Goal: Task Accomplishment & Management: Complete application form

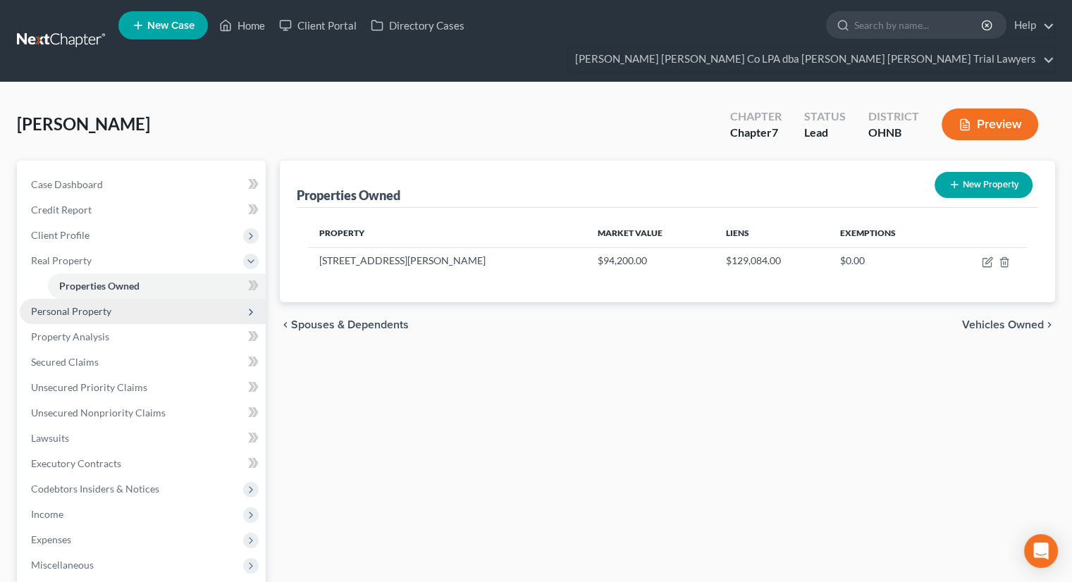
click at [166, 299] on span "Personal Property" at bounding box center [143, 311] width 246 height 25
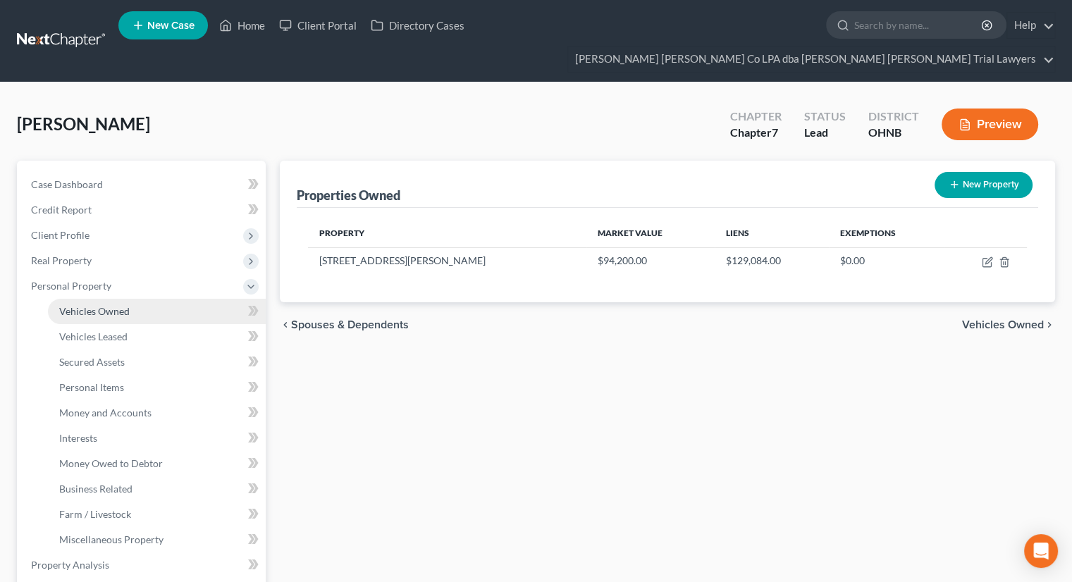
click at [167, 299] on link "Vehicles Owned" at bounding box center [157, 311] width 218 height 25
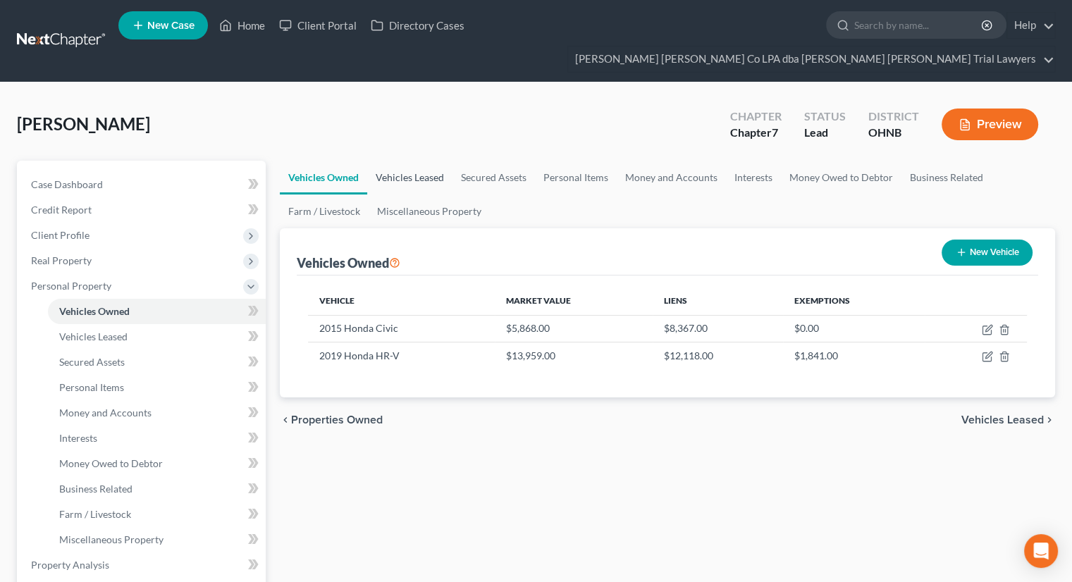
click at [437, 161] on link "Vehicles Leased" at bounding box center [409, 178] width 85 height 34
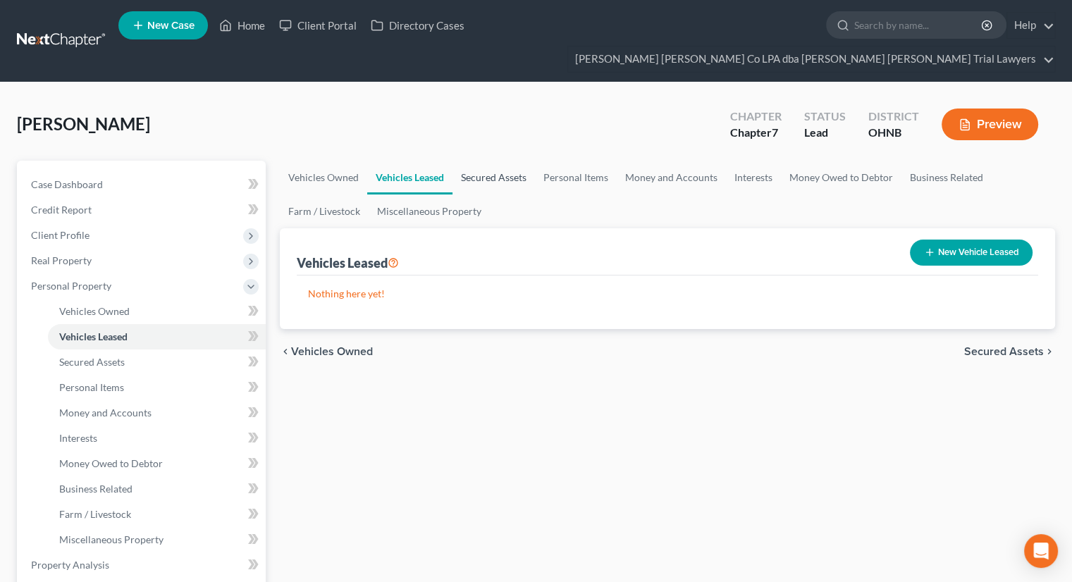
click at [489, 161] on link "Secured Assets" at bounding box center [493, 178] width 82 height 34
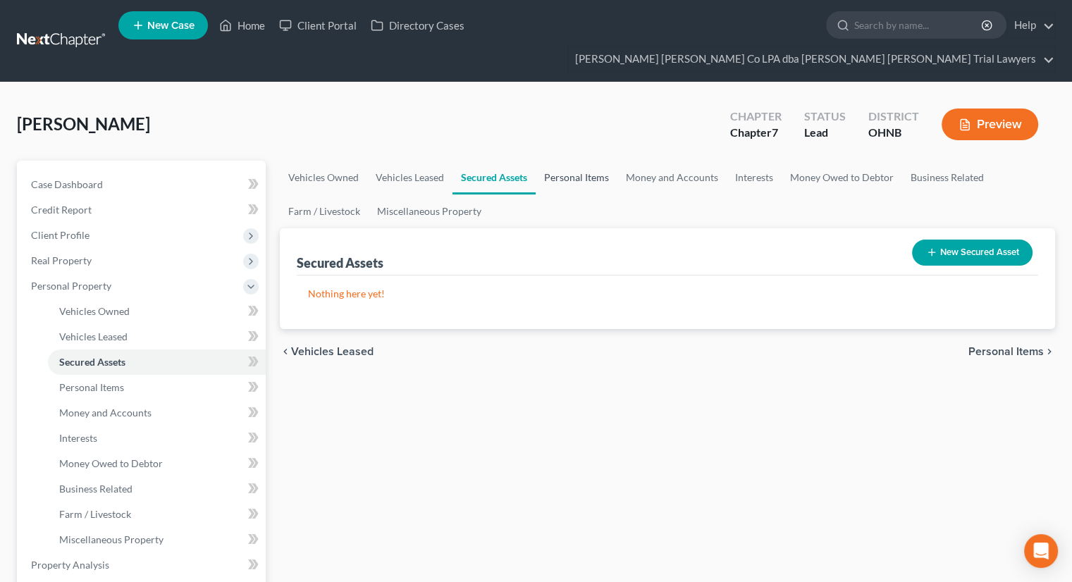
click at [577, 161] on link "Personal Items" at bounding box center [577, 178] width 82 height 34
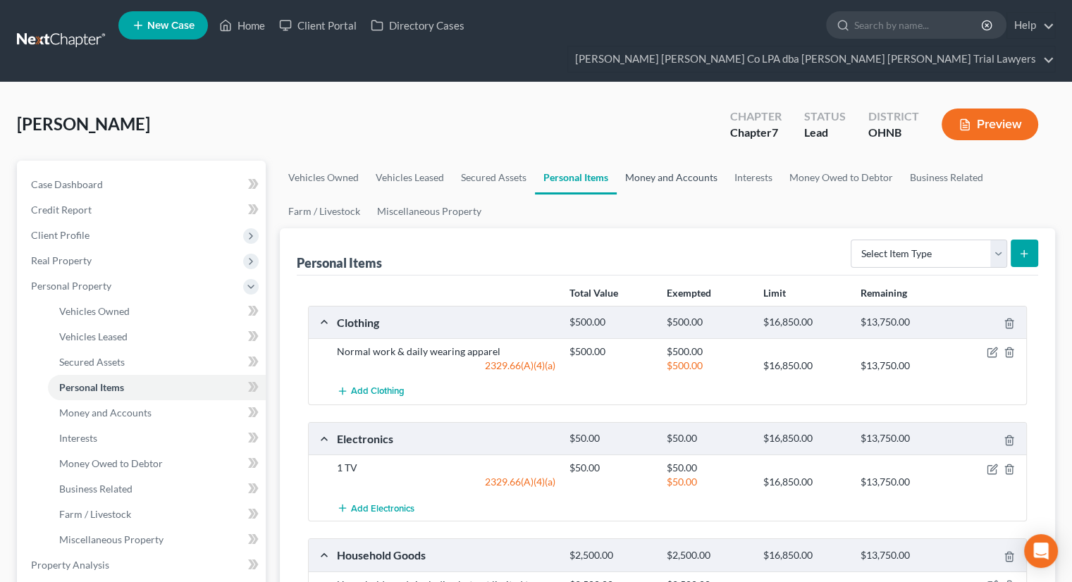
click at [660, 161] on link "Money and Accounts" at bounding box center [671, 178] width 109 height 34
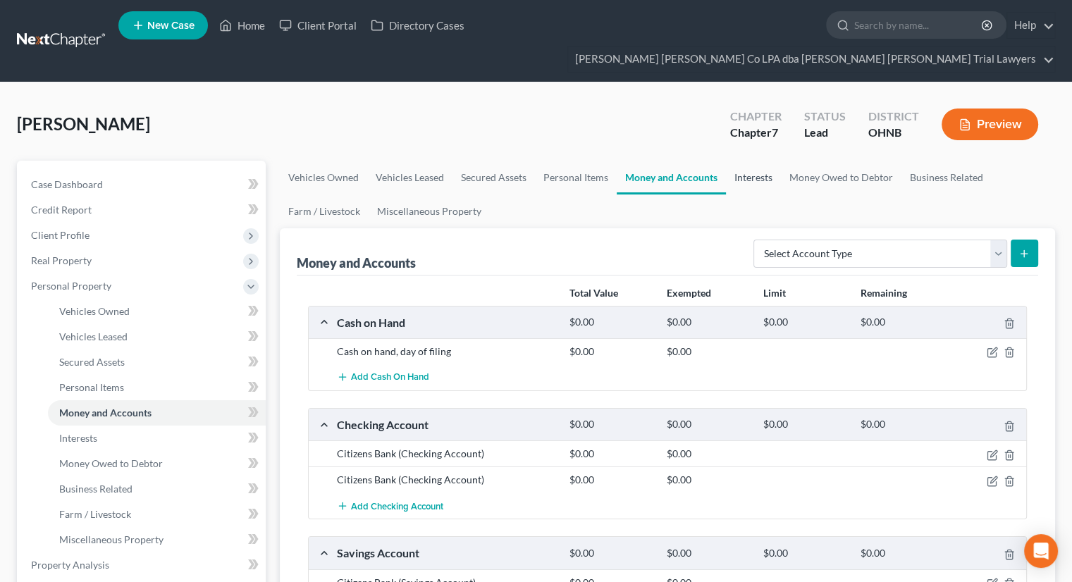
click at [760, 161] on link "Interests" at bounding box center [753, 178] width 55 height 34
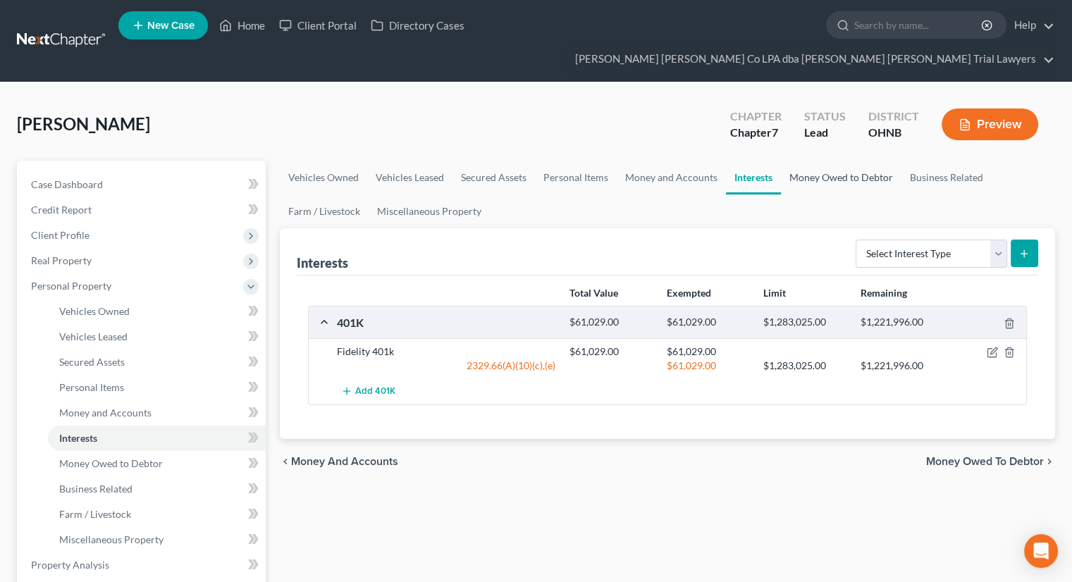
click at [841, 161] on link "Money Owed to Debtor" at bounding box center [841, 178] width 121 height 34
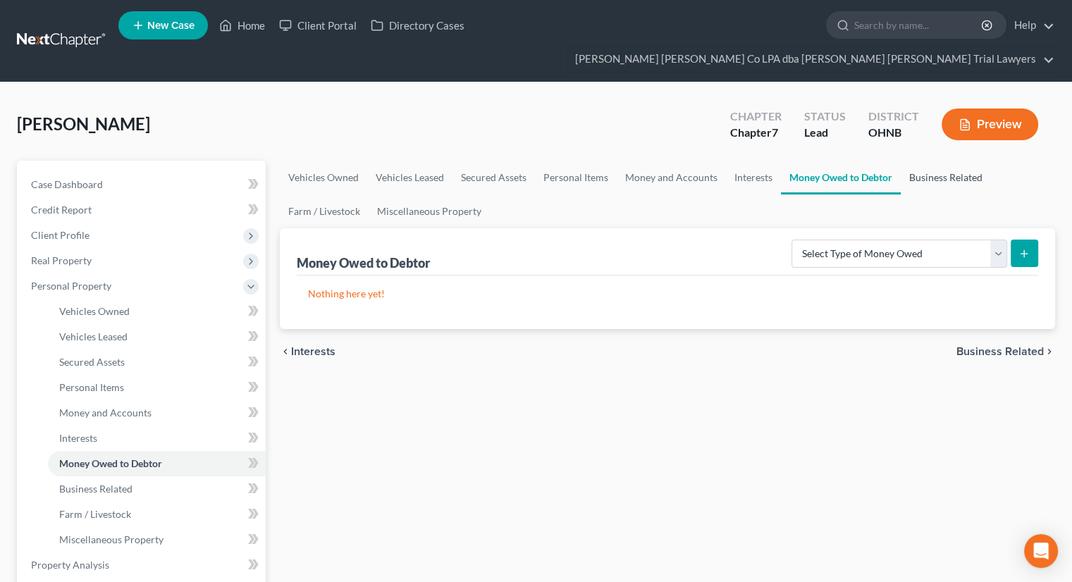
click at [928, 161] on link "Business Related" at bounding box center [946, 178] width 90 height 34
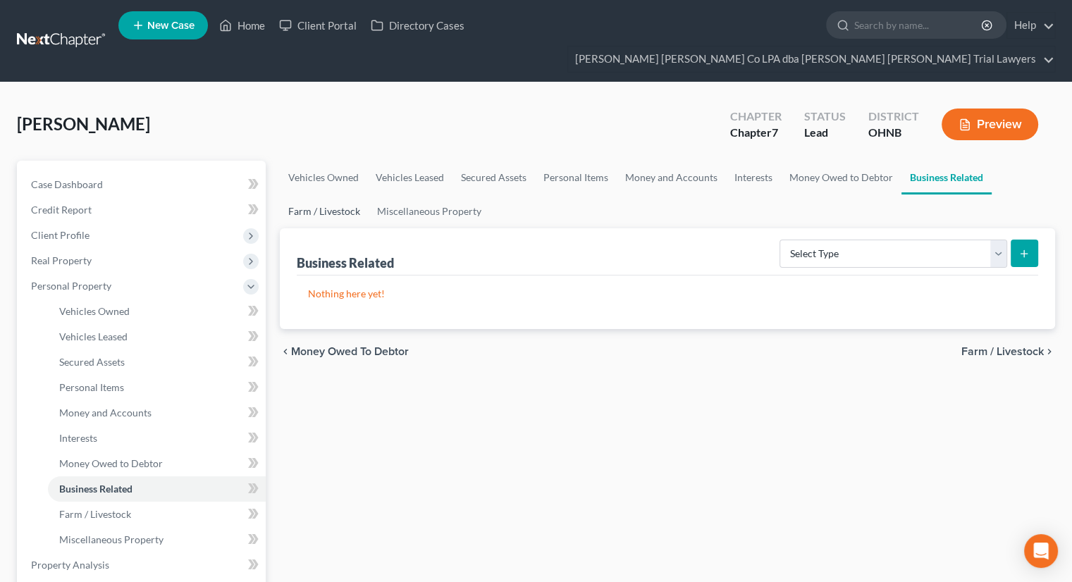
click at [350, 194] on link "Farm / Livestock" at bounding box center [324, 211] width 89 height 34
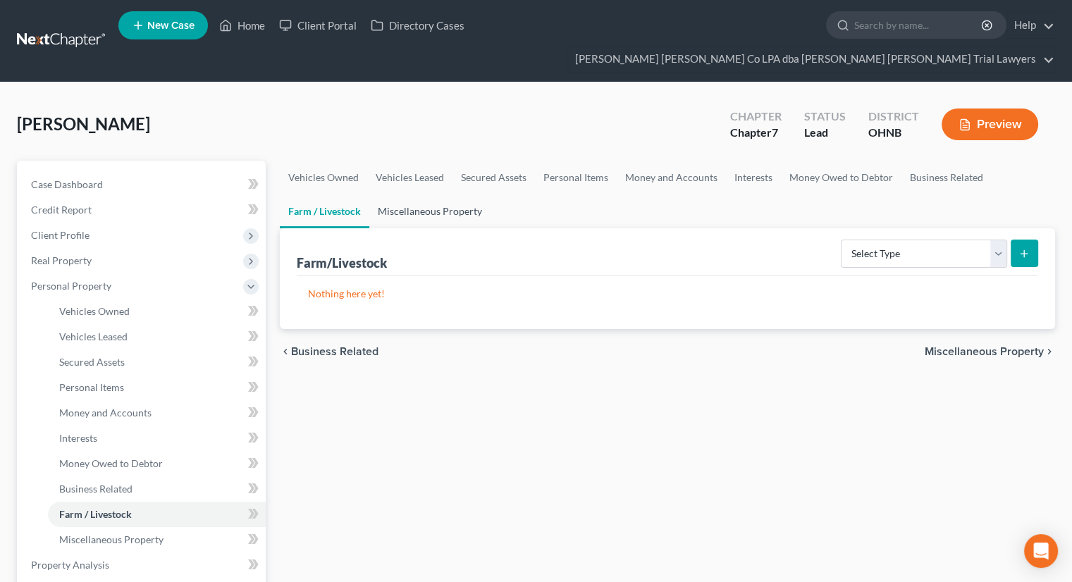
click at [397, 194] on link "Miscellaneous Property" at bounding box center [429, 211] width 121 height 34
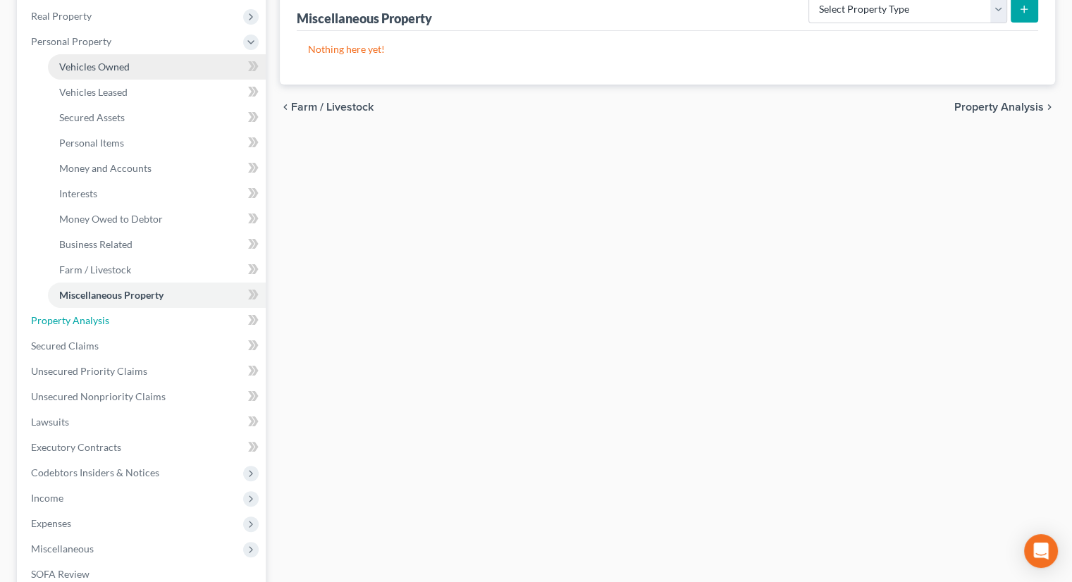
click at [89, 314] on span "Property Analysis" at bounding box center [70, 320] width 78 height 12
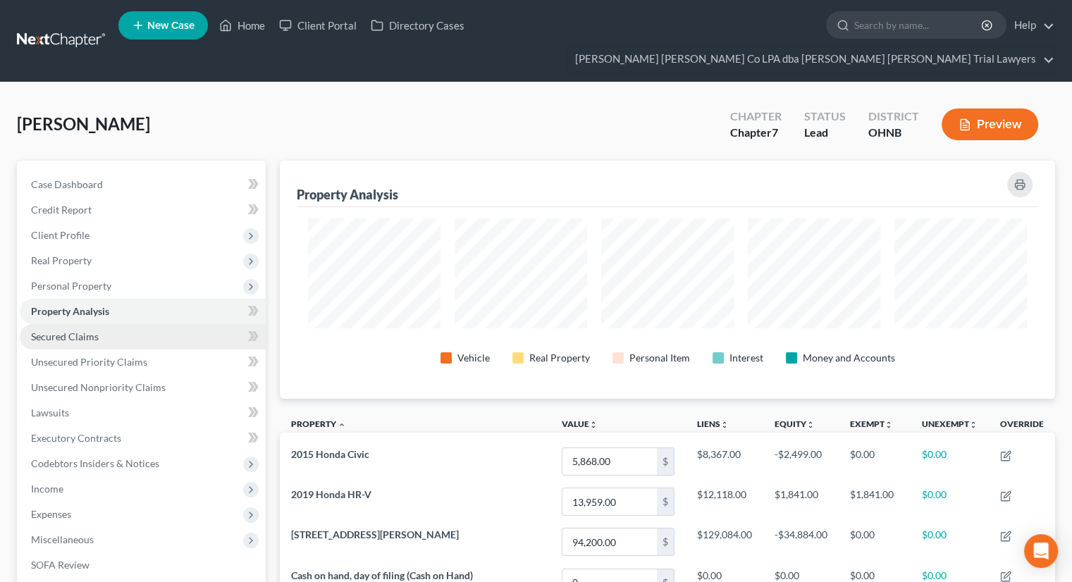
click at [91, 330] on span "Secured Claims" at bounding box center [65, 336] width 68 height 12
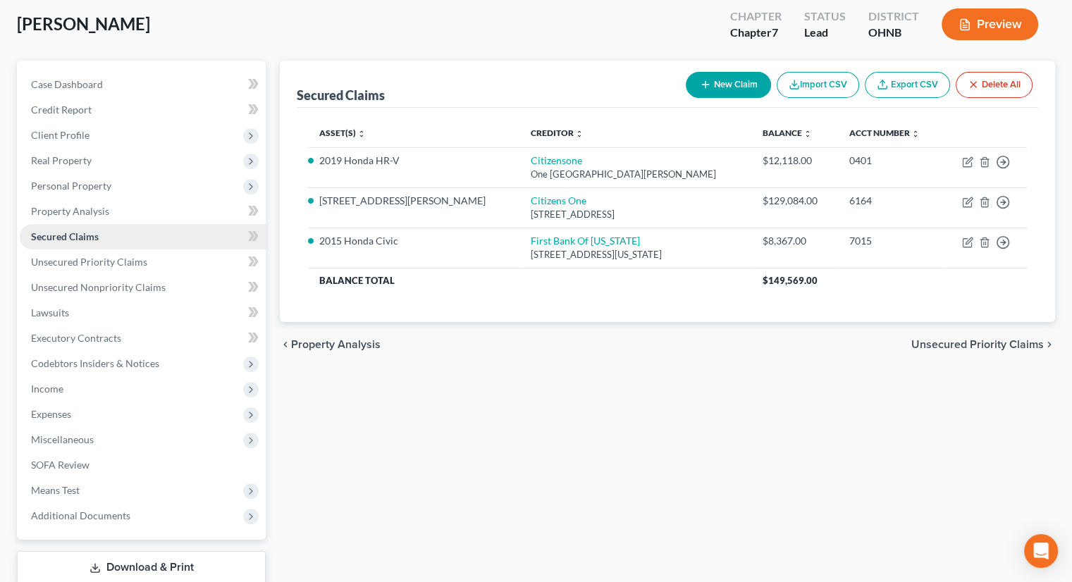
scroll to position [113, 0]
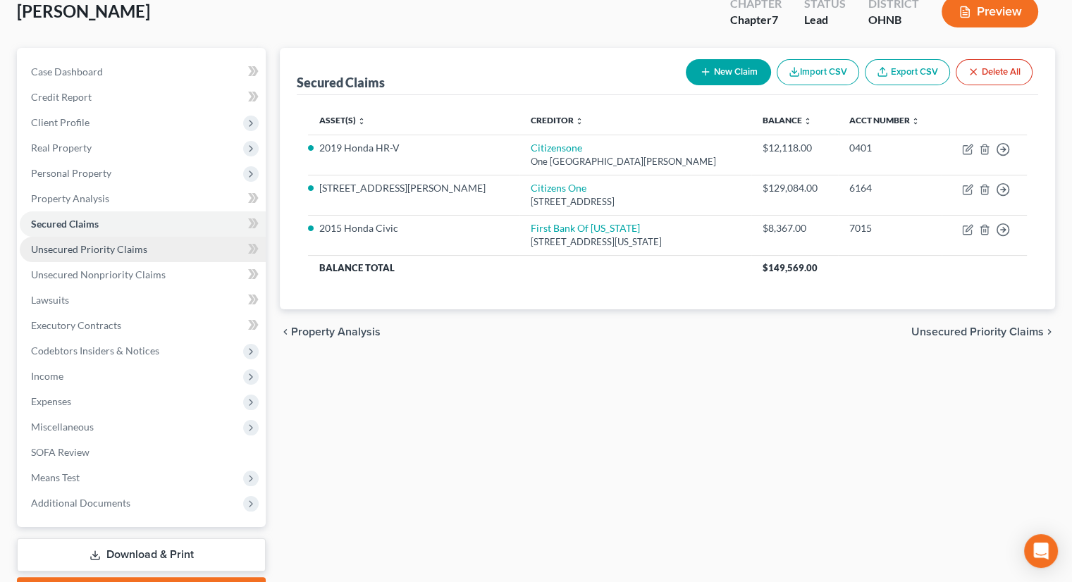
click at [111, 237] on link "Unsecured Priority Claims" at bounding box center [143, 249] width 246 height 25
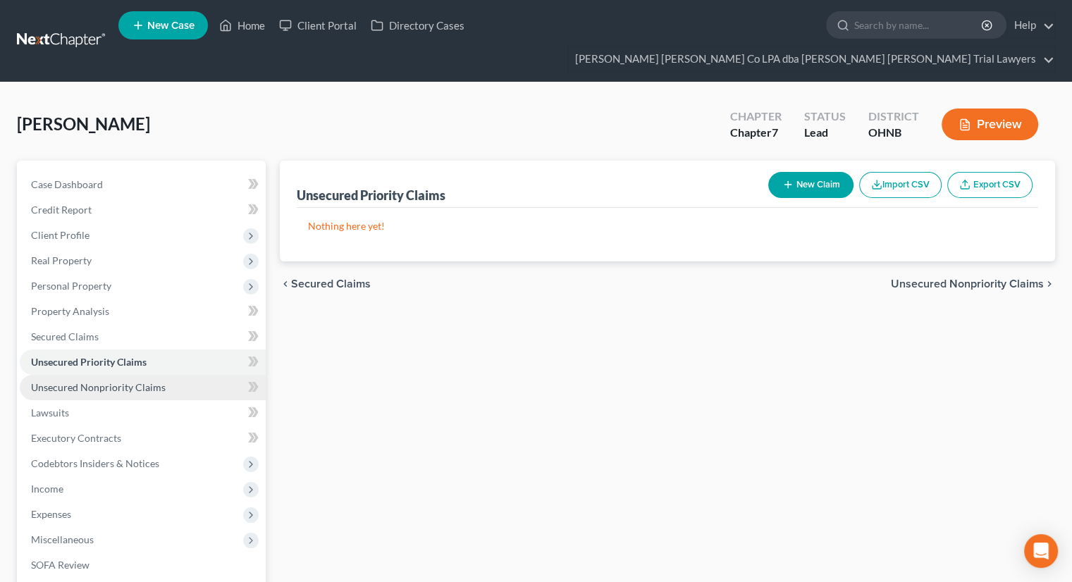
click at [110, 381] on span "Unsecured Nonpriority Claims" at bounding box center [98, 387] width 135 height 12
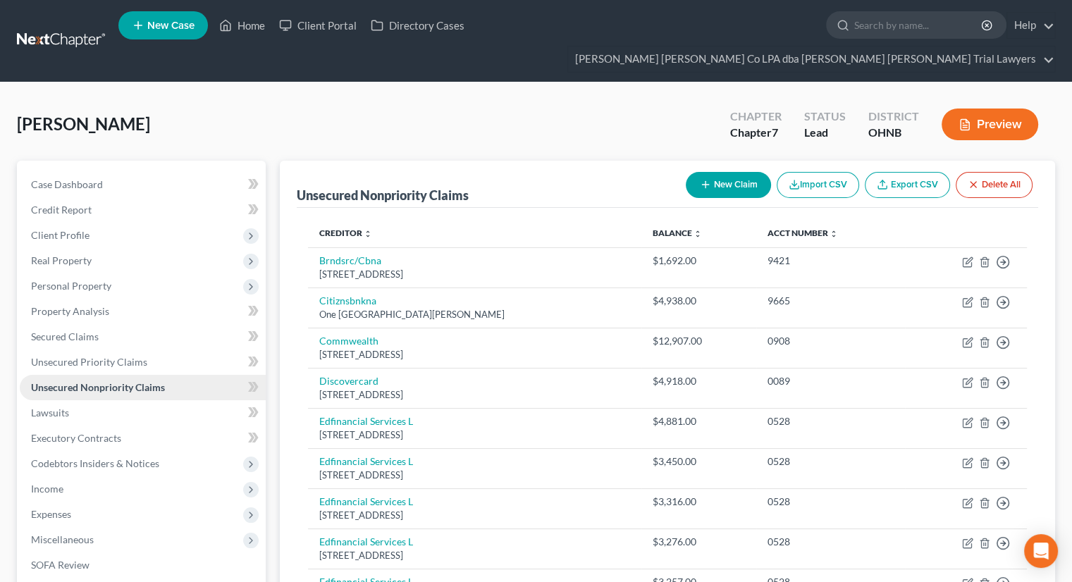
scroll to position [109, 0]
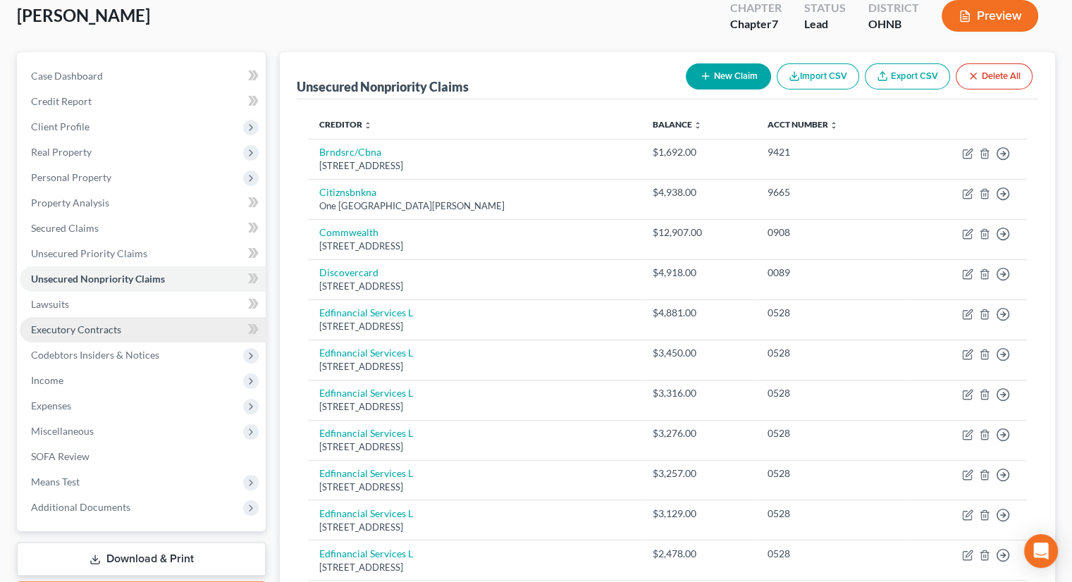
click at [101, 317] on link "Executory Contracts" at bounding box center [143, 329] width 246 height 25
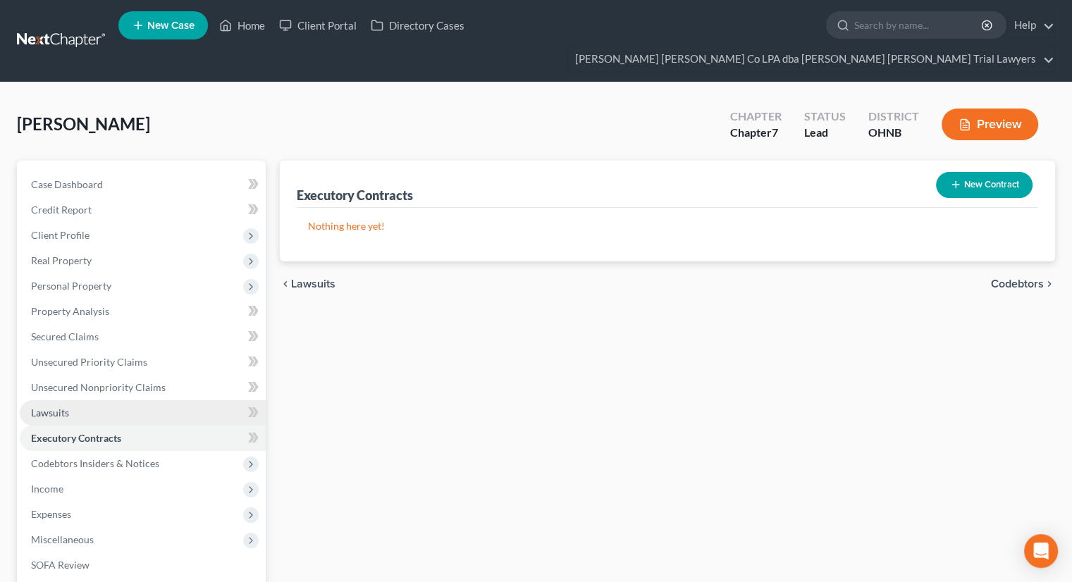
click at [79, 400] on link "Lawsuits" at bounding box center [143, 412] width 246 height 25
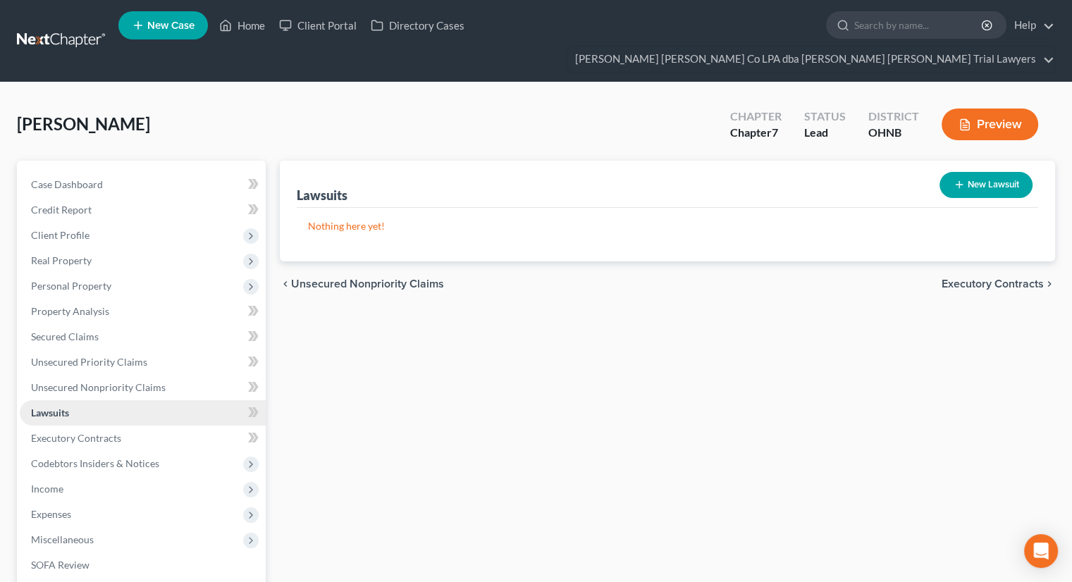
scroll to position [166, 0]
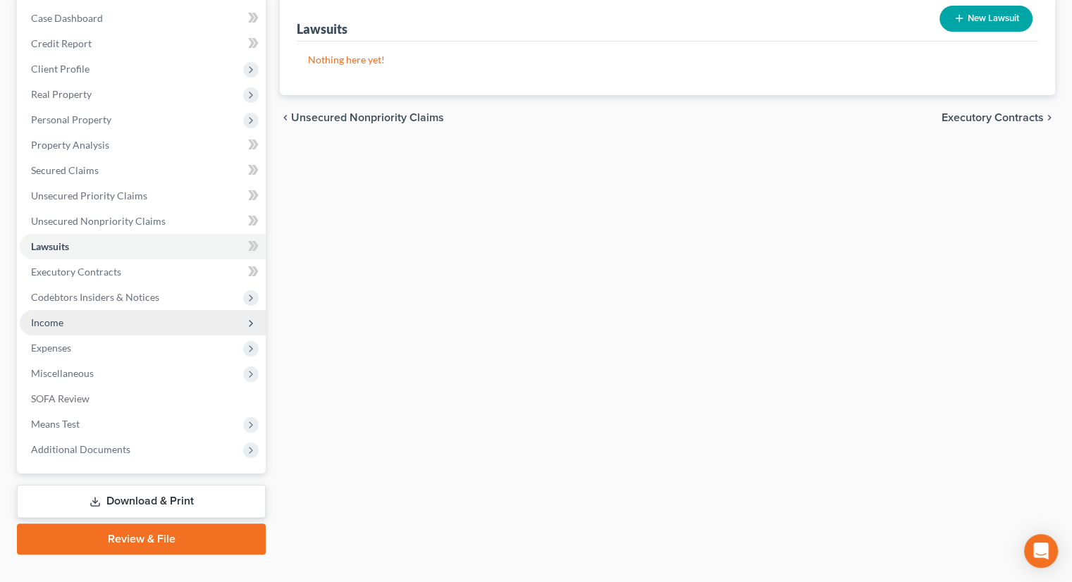
click at [106, 310] on span "Income" at bounding box center [143, 322] width 246 height 25
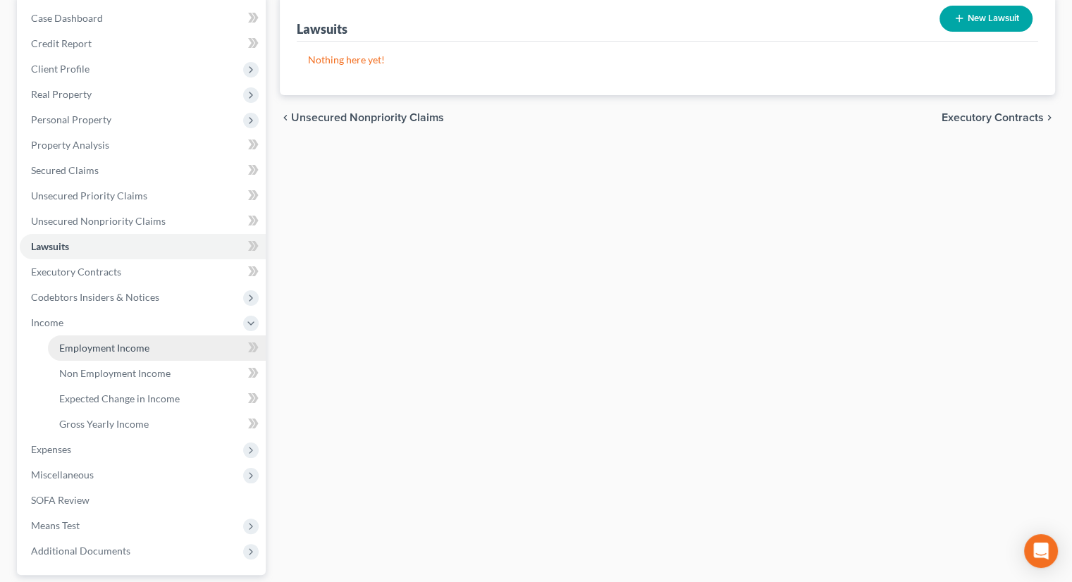
click at [109, 342] on span "Employment Income" at bounding box center [104, 348] width 90 height 12
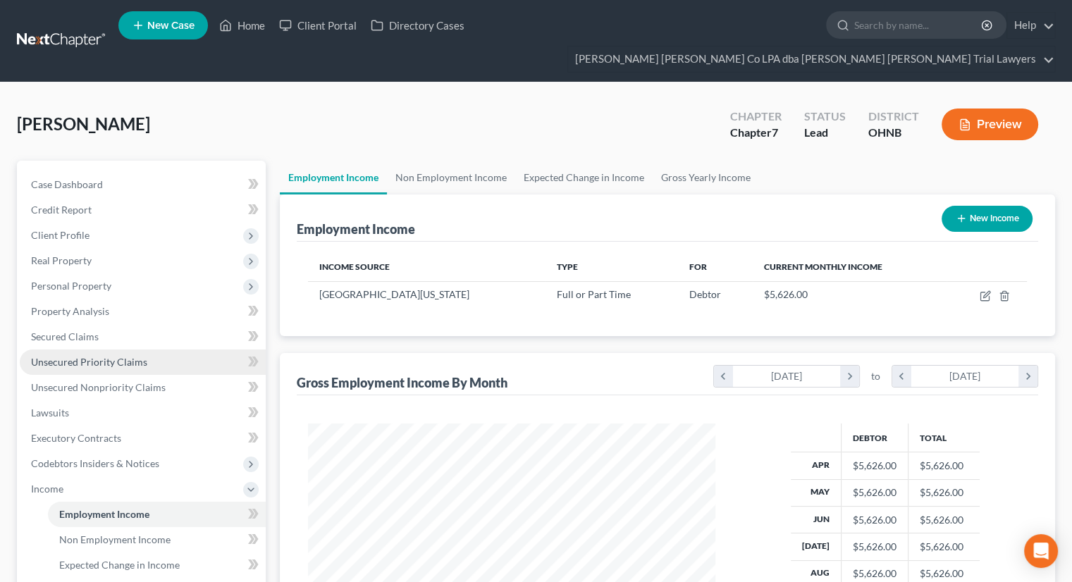
scroll to position [251, 435]
click at [450, 161] on link "Non Employment Income" at bounding box center [451, 178] width 128 height 34
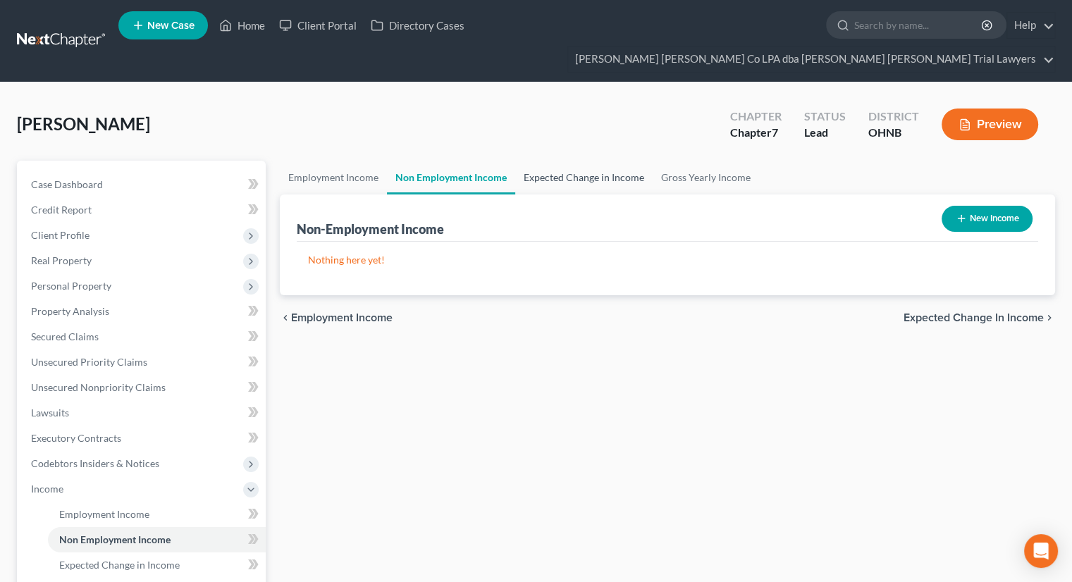
click at [522, 161] on link "Expected Change in Income" at bounding box center [583, 178] width 137 height 34
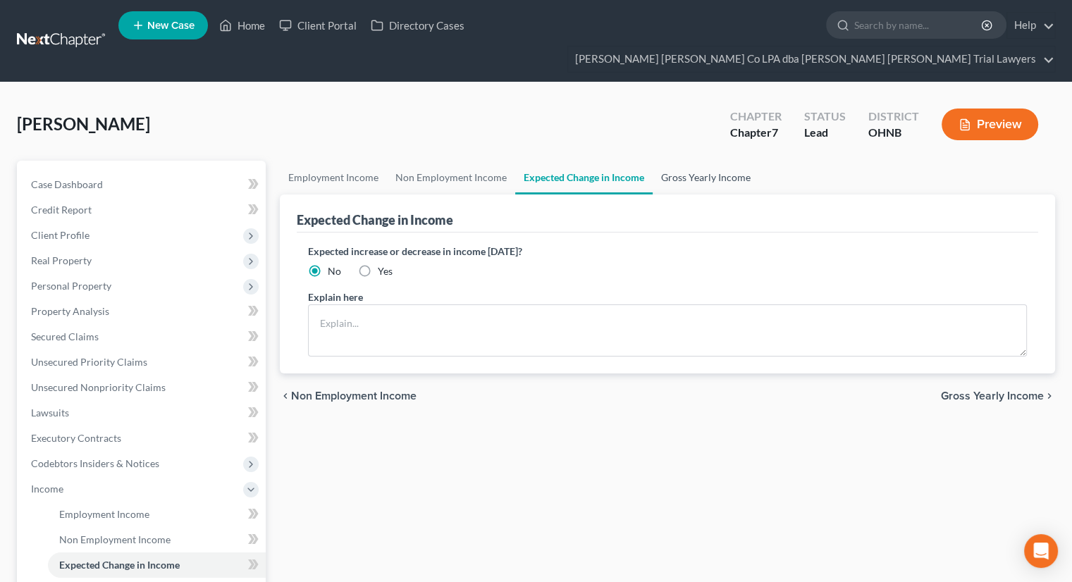
click at [686, 161] on link "Gross Yearly Income" at bounding box center [706, 178] width 106 height 34
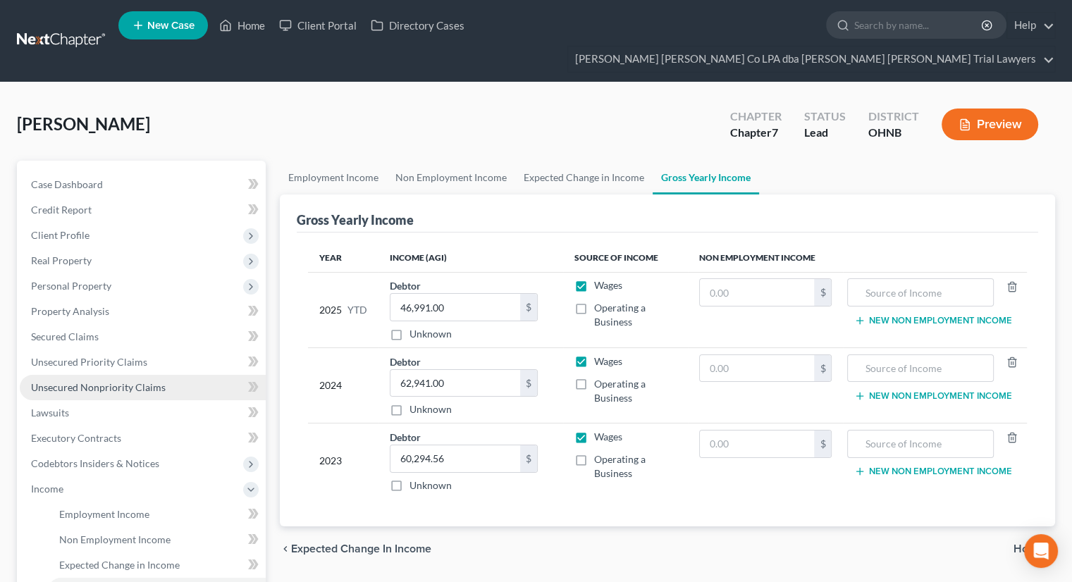
scroll to position [268, 0]
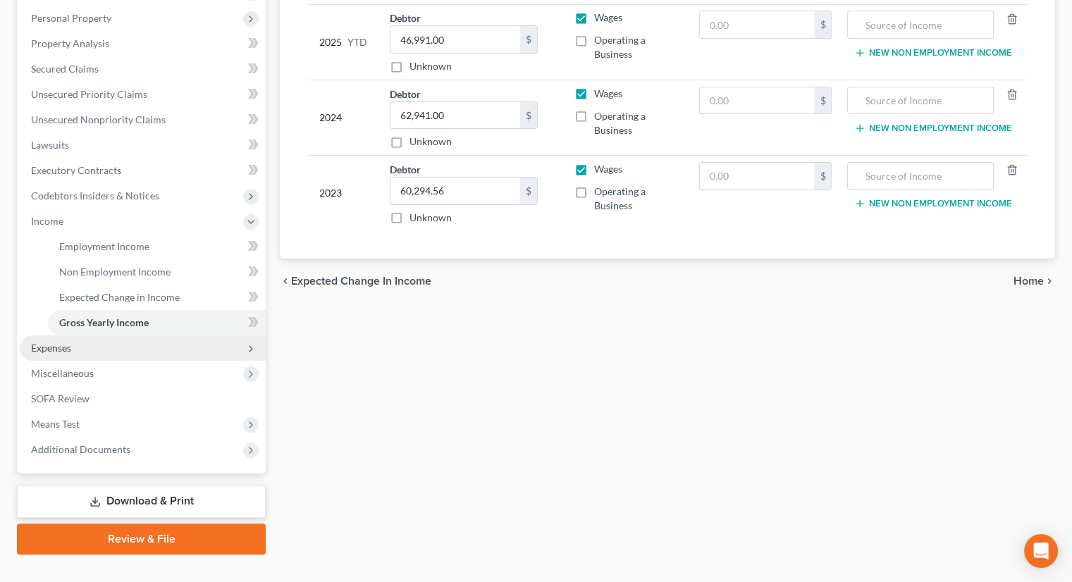
click at [147, 335] on span "Expenses" at bounding box center [143, 347] width 246 height 25
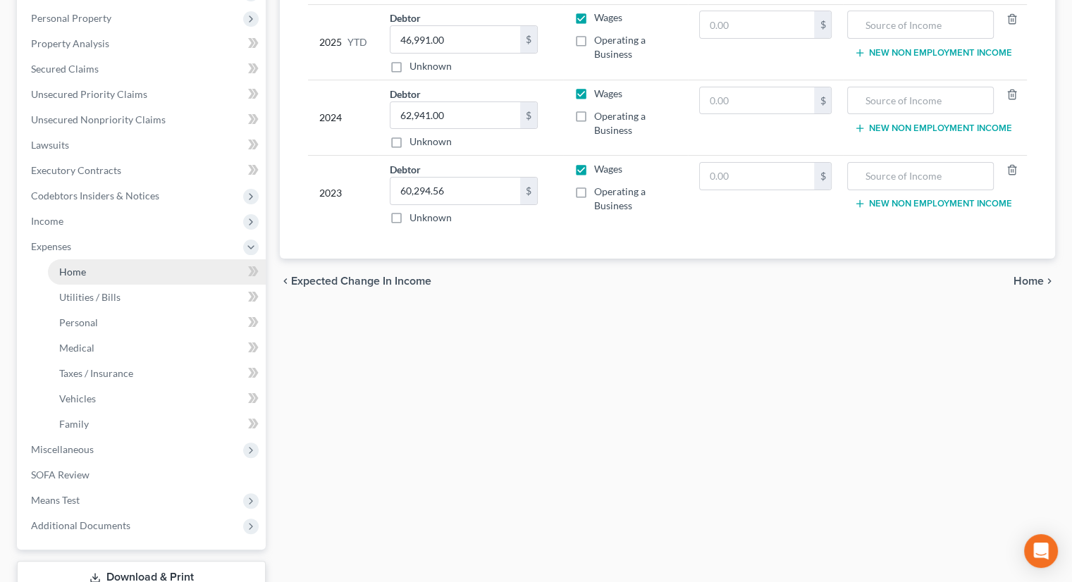
click at [141, 259] on link "Home" at bounding box center [157, 271] width 218 height 25
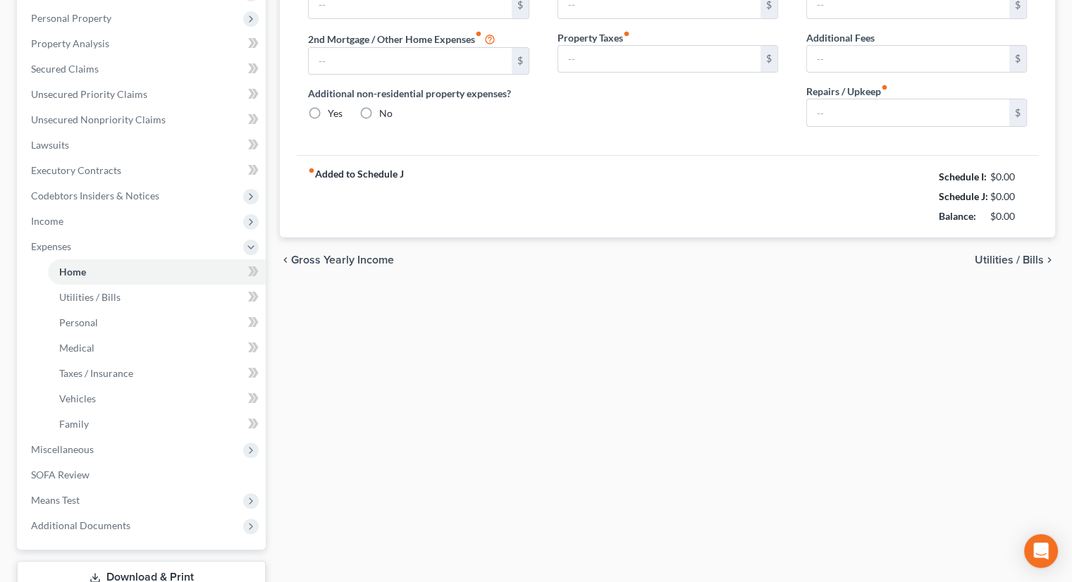
scroll to position [99, 0]
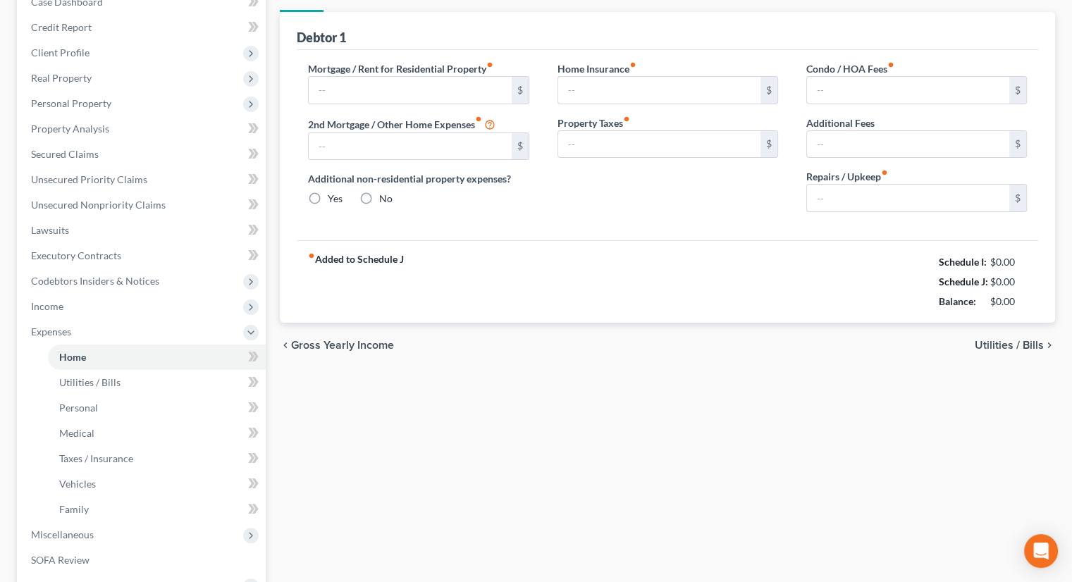
type input "1,178.34"
type input "0.00"
radio input "true"
type input "0.00"
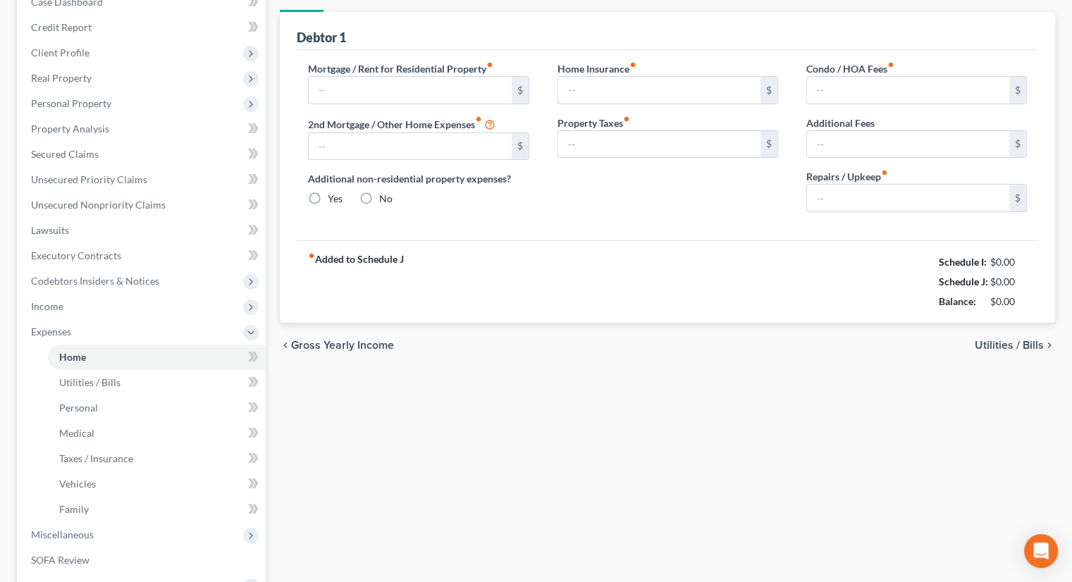
type input "0.00"
type input "50.00"
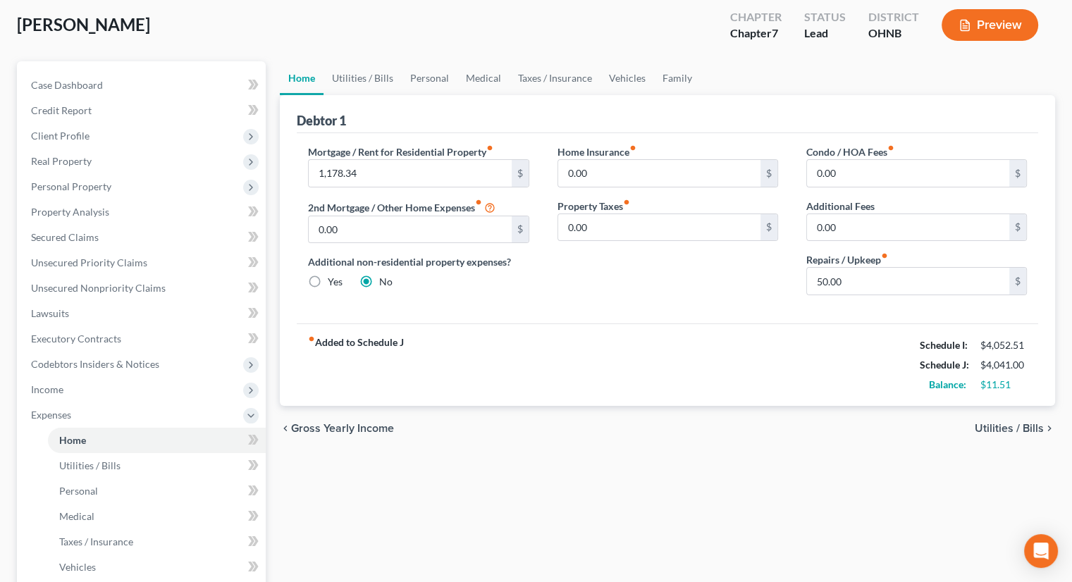
scroll to position [0, 0]
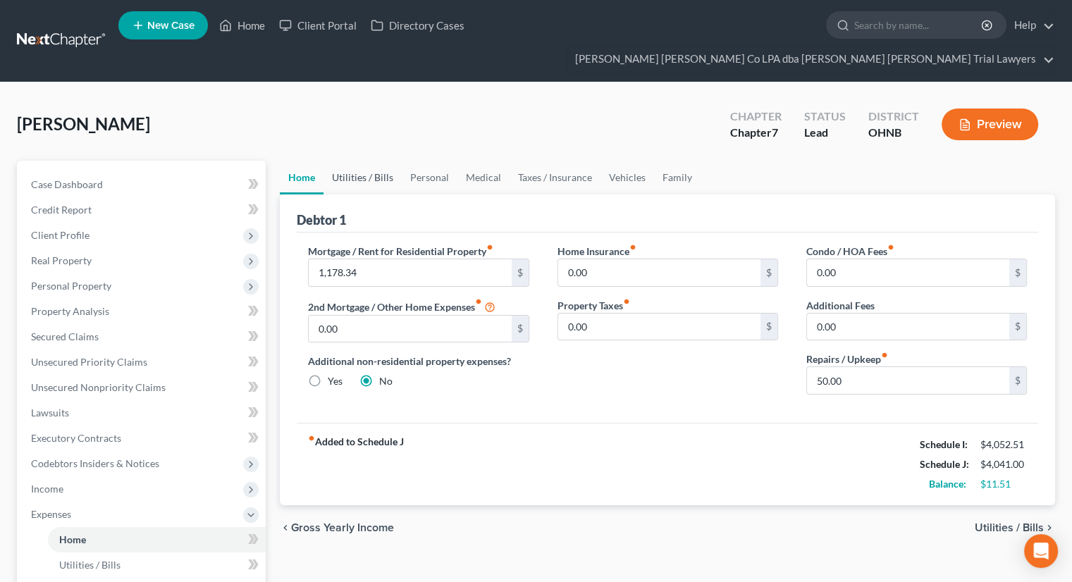
click at [361, 161] on link "Utilities / Bills" at bounding box center [362, 178] width 78 height 34
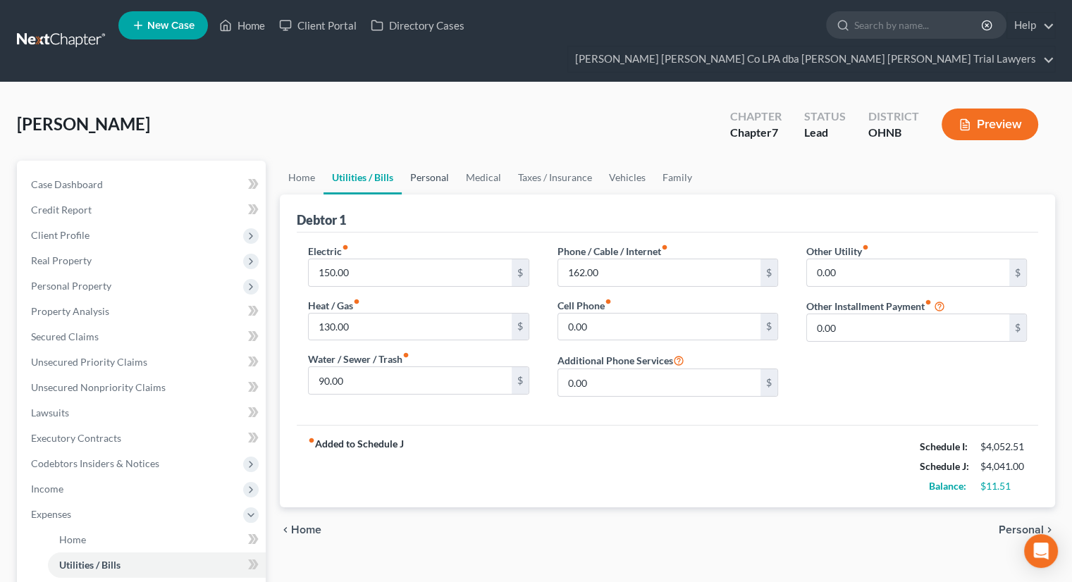
click at [432, 161] on link "Personal" at bounding box center [430, 178] width 56 height 34
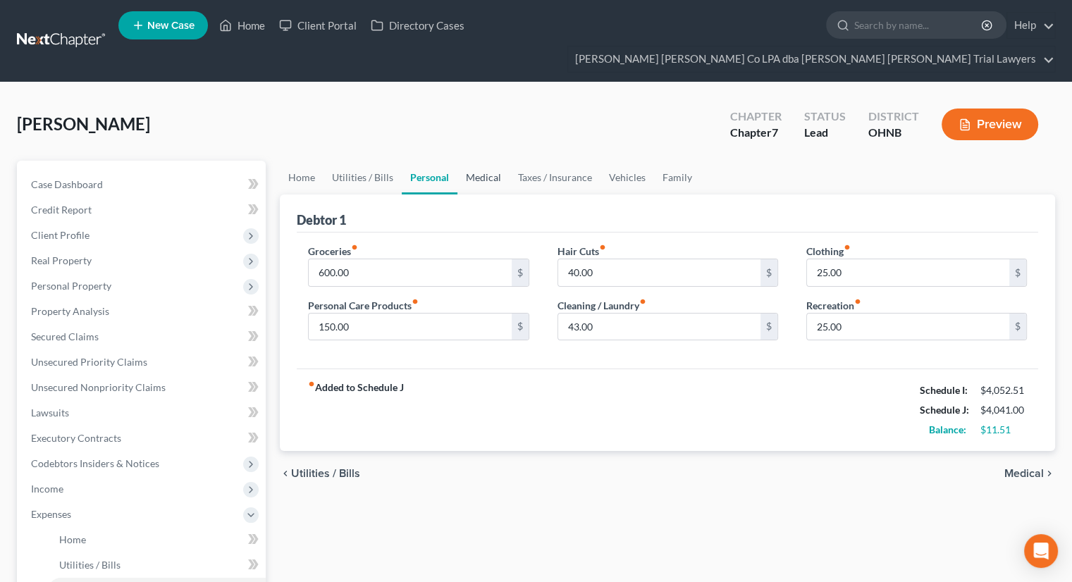
click at [482, 161] on link "Medical" at bounding box center [483, 178] width 52 height 34
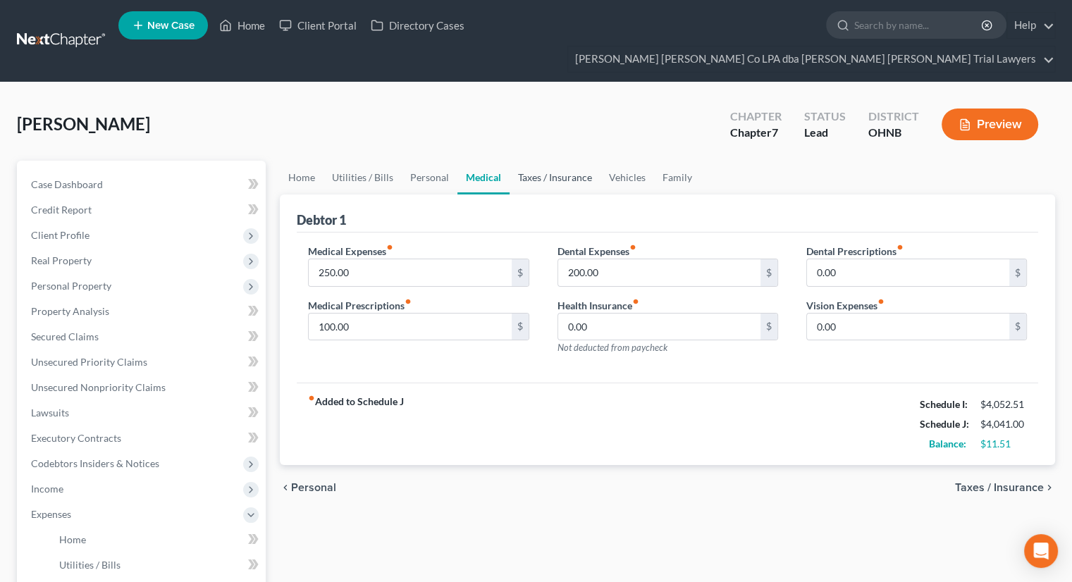
click at [554, 162] on link "Taxes / Insurance" at bounding box center [554, 178] width 91 height 34
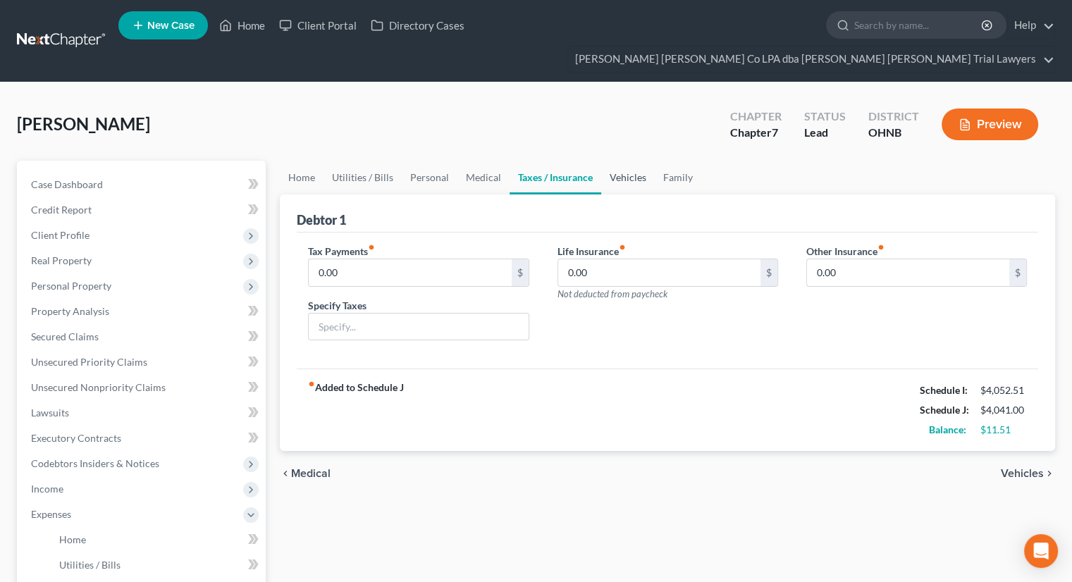
click at [617, 164] on link "Vehicles" at bounding box center [628, 178] width 54 height 34
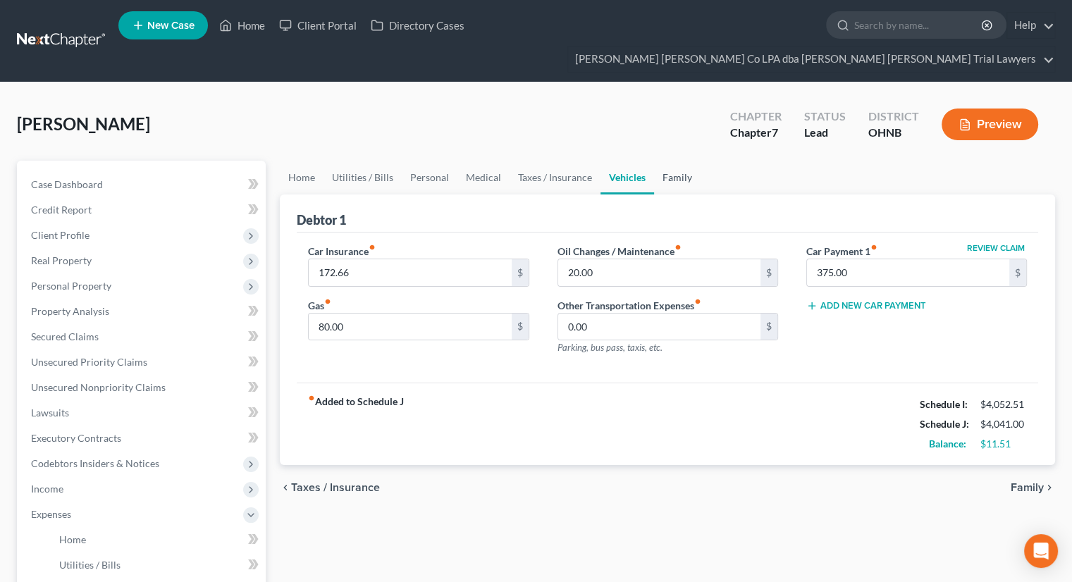
click at [683, 161] on link "Family" at bounding box center [677, 178] width 47 height 34
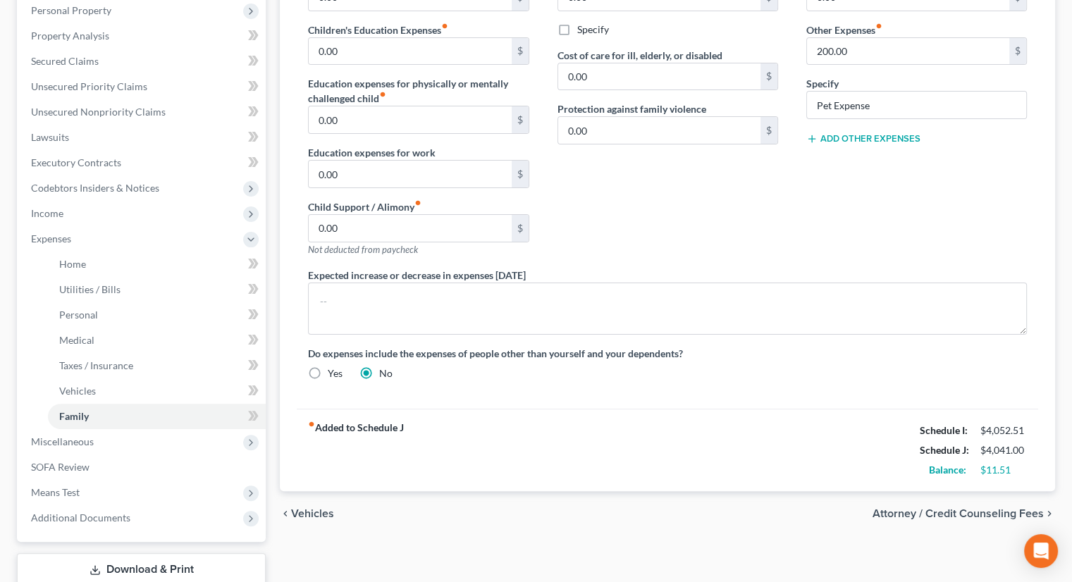
scroll to position [276, 0]
click at [128, 428] on span "Miscellaneous" at bounding box center [143, 440] width 246 height 25
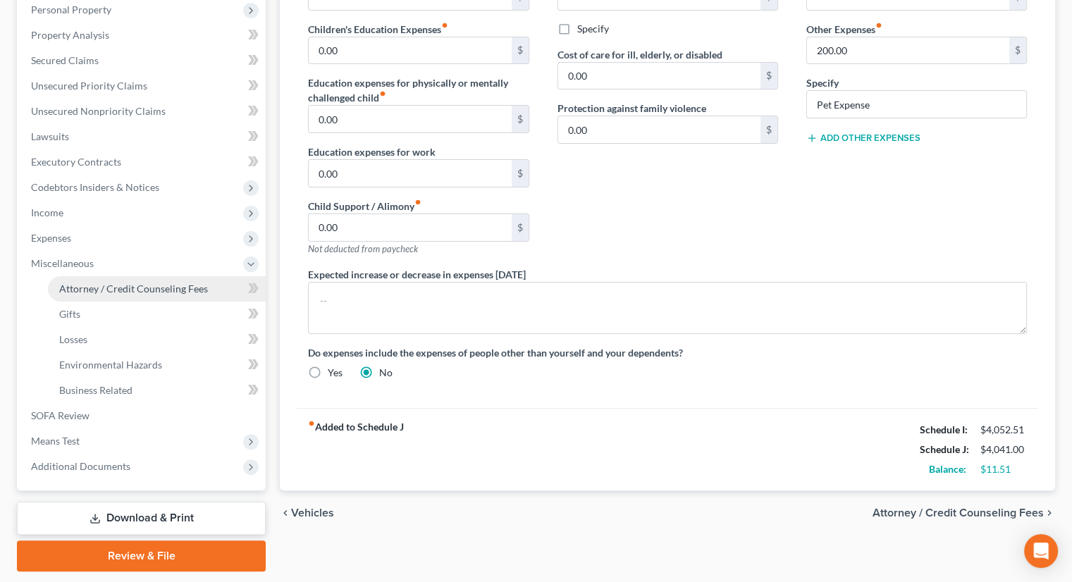
click at [183, 276] on link "Attorney / Credit Counseling Fees" at bounding box center [157, 288] width 218 height 25
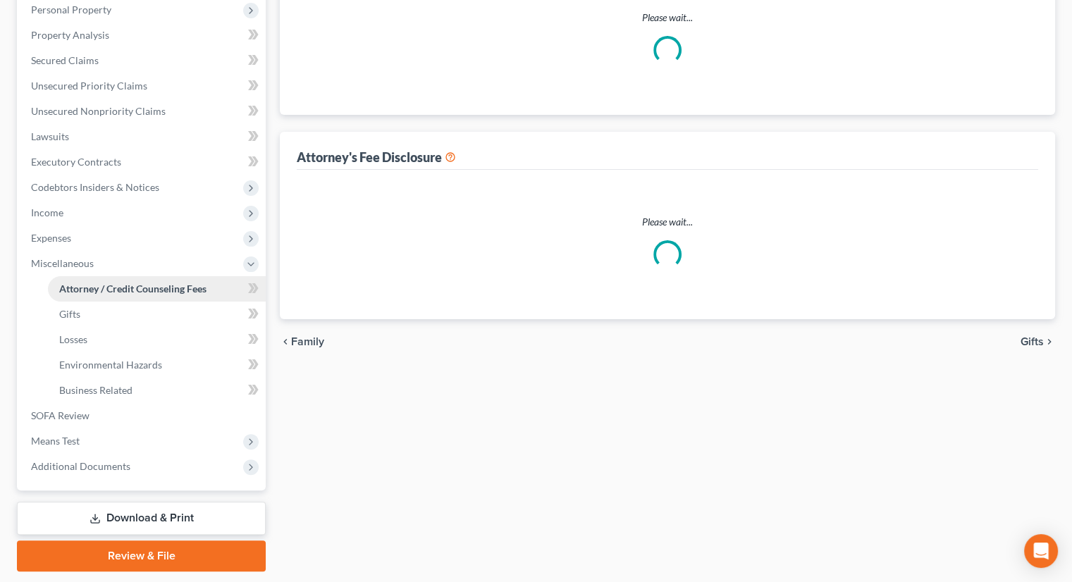
select select "0"
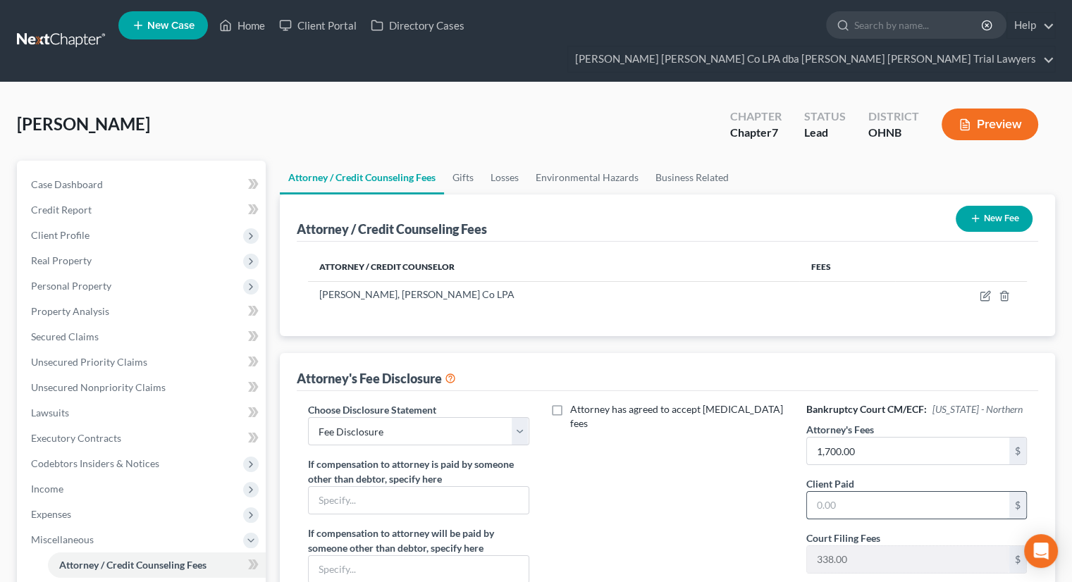
click at [855, 492] on input "text" at bounding box center [908, 505] width 202 height 27
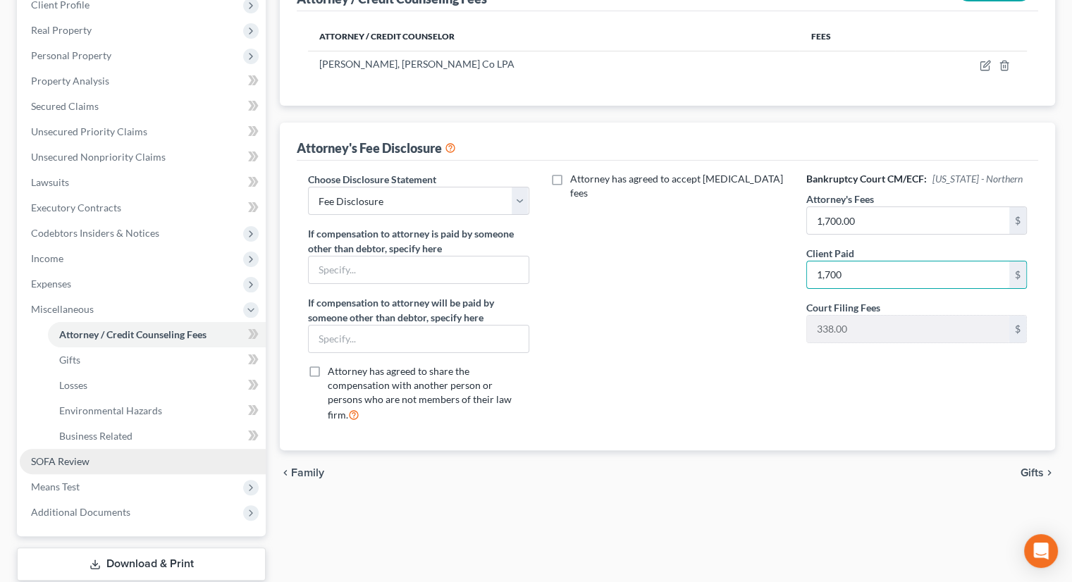
type input "1,700"
click at [108, 449] on link "SOFA Review" at bounding box center [143, 461] width 246 height 25
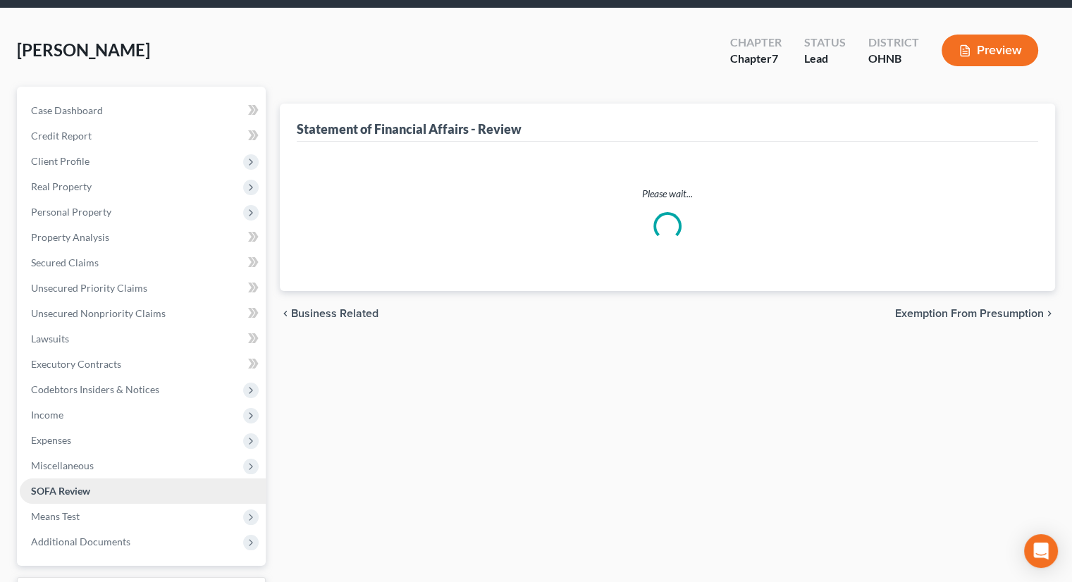
scroll to position [9, 0]
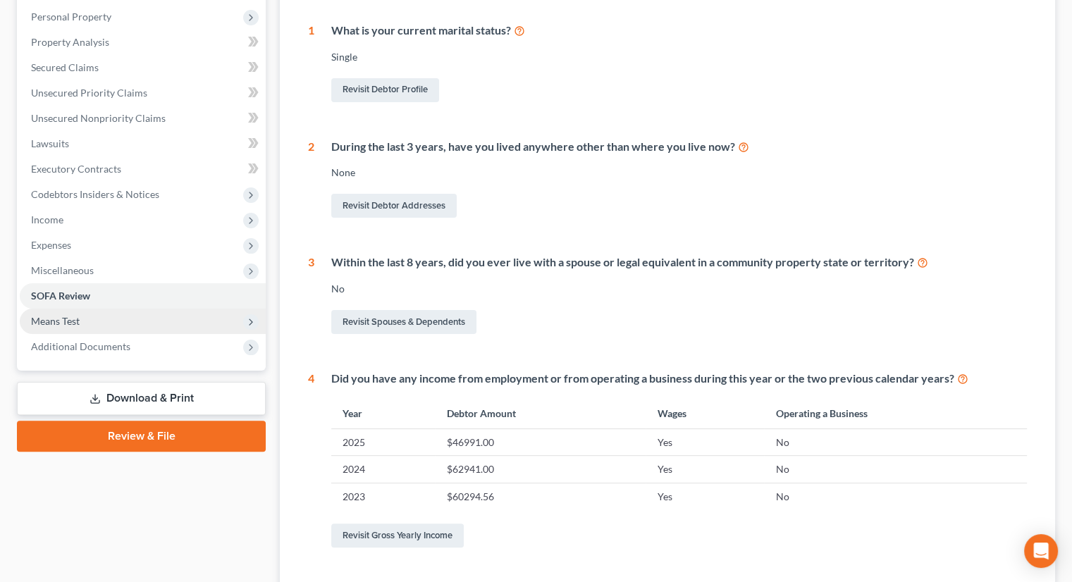
click at [109, 309] on span "Means Test" at bounding box center [143, 321] width 246 height 25
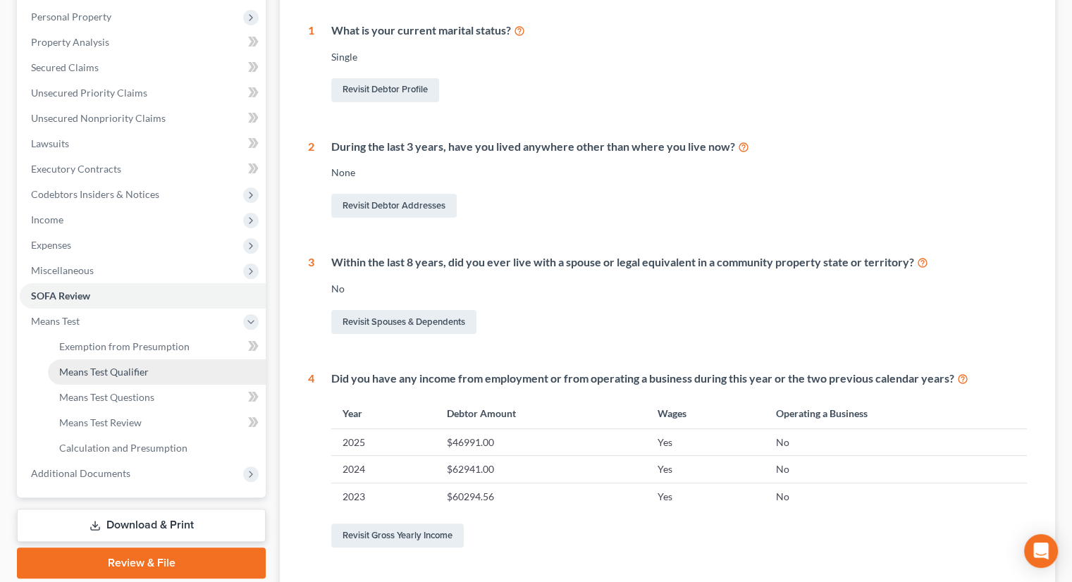
click at [164, 359] on link "Means Test Qualifier" at bounding box center [157, 371] width 218 height 25
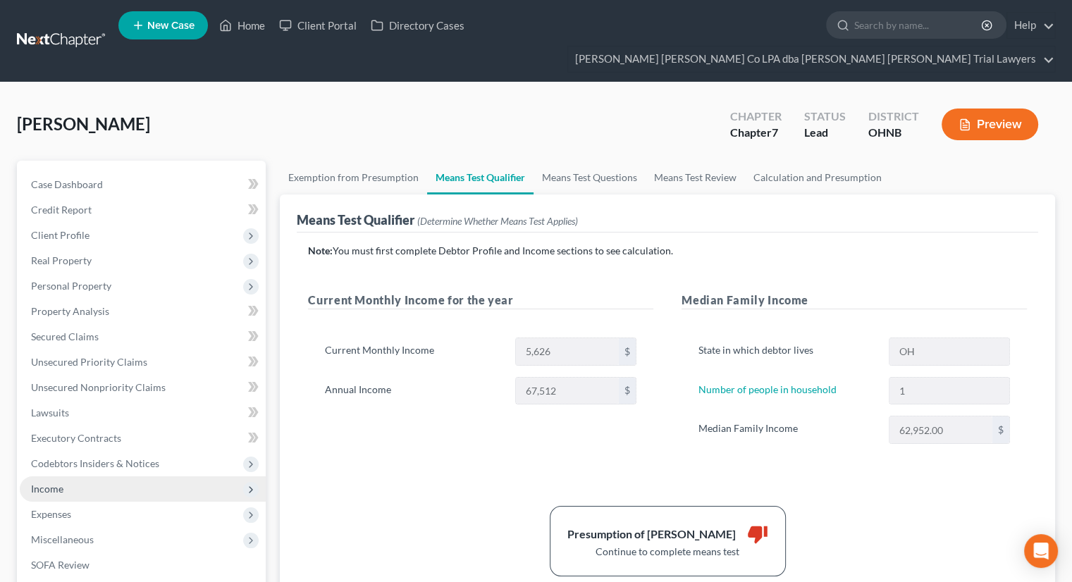
click at [54, 476] on span "Income" at bounding box center [143, 488] width 246 height 25
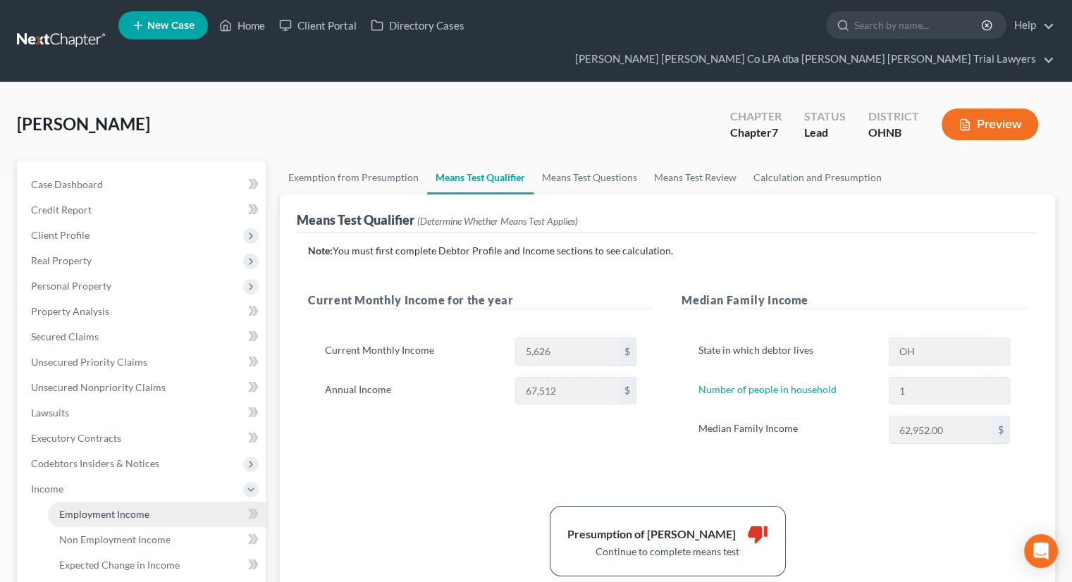
click at [108, 502] on link "Employment Income" at bounding box center [157, 514] width 218 height 25
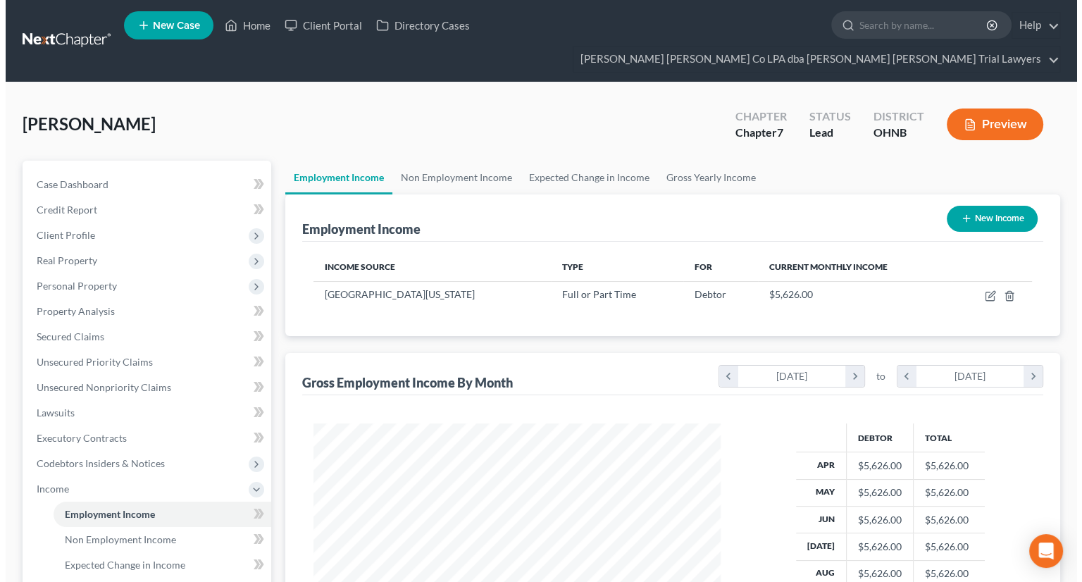
scroll to position [251, 435]
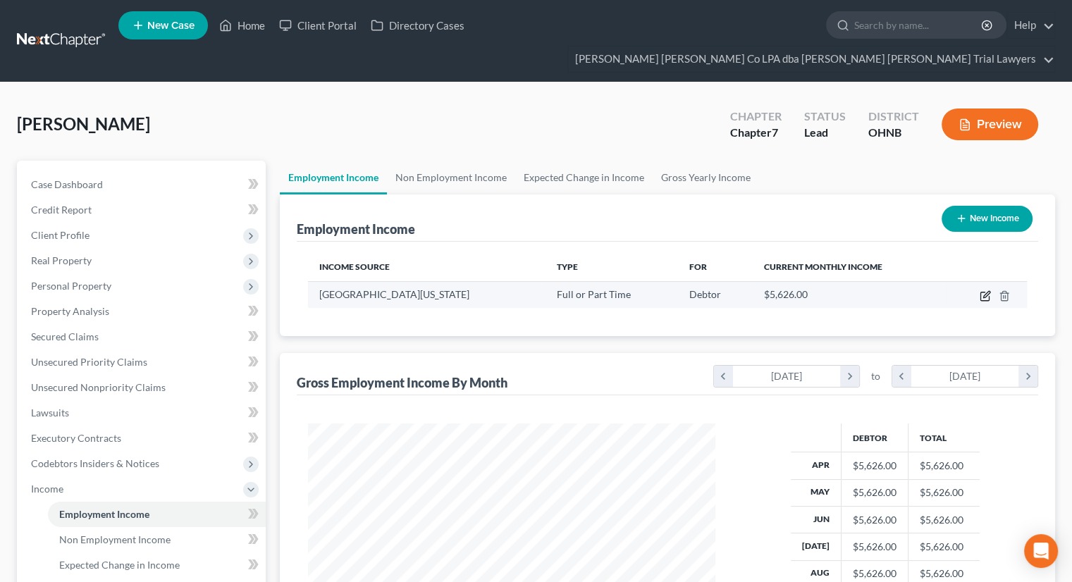
click at [981, 290] on icon "button" at bounding box center [985, 295] width 11 height 11
select select "0"
select select "23"
select select "0"
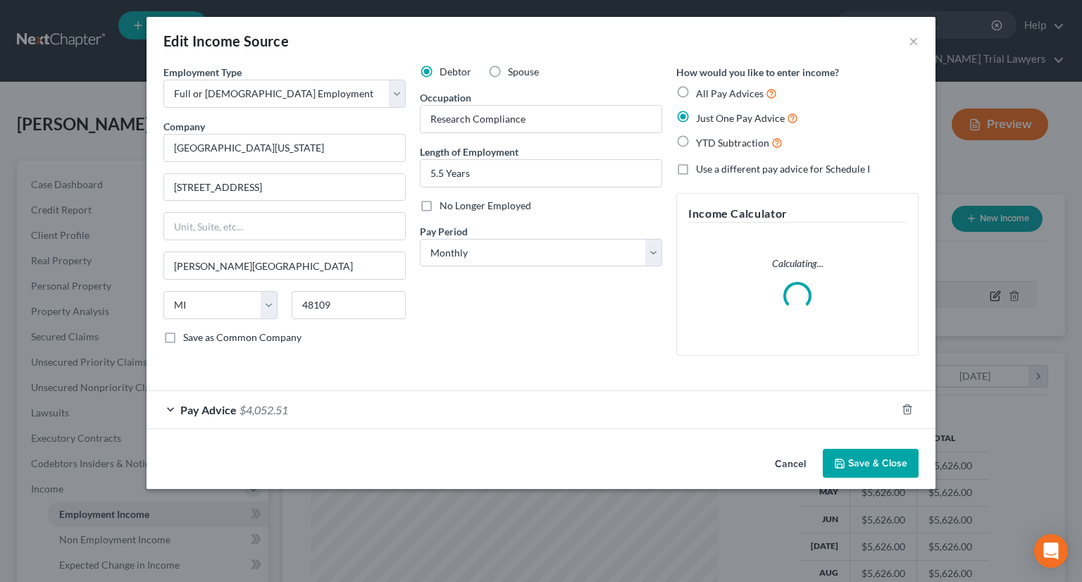
scroll to position [251, 440]
click at [583, 418] on div "Pay Advice $4,052.51" at bounding box center [522, 409] width 750 height 37
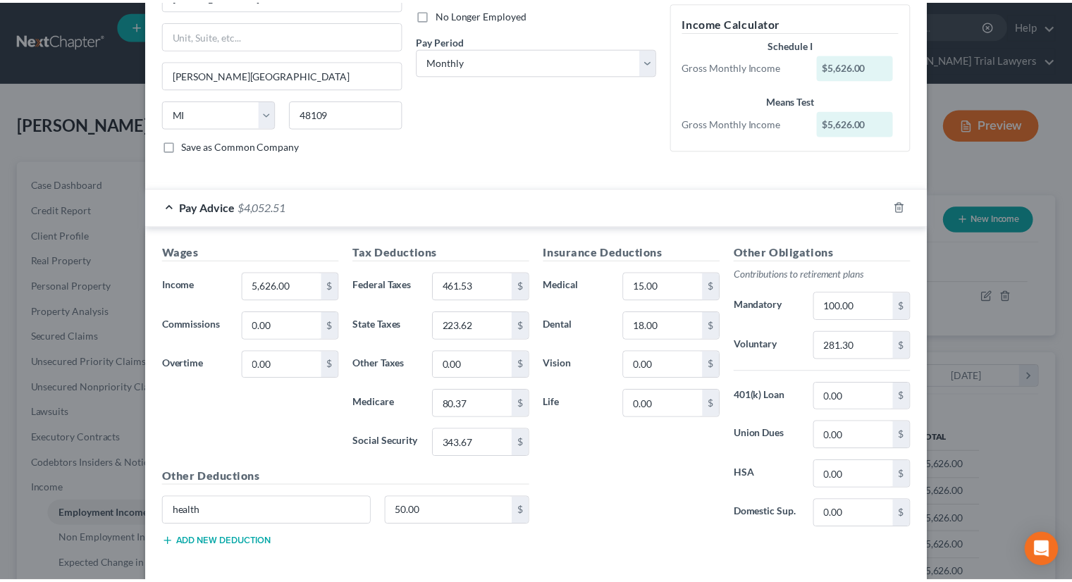
scroll to position [254, 0]
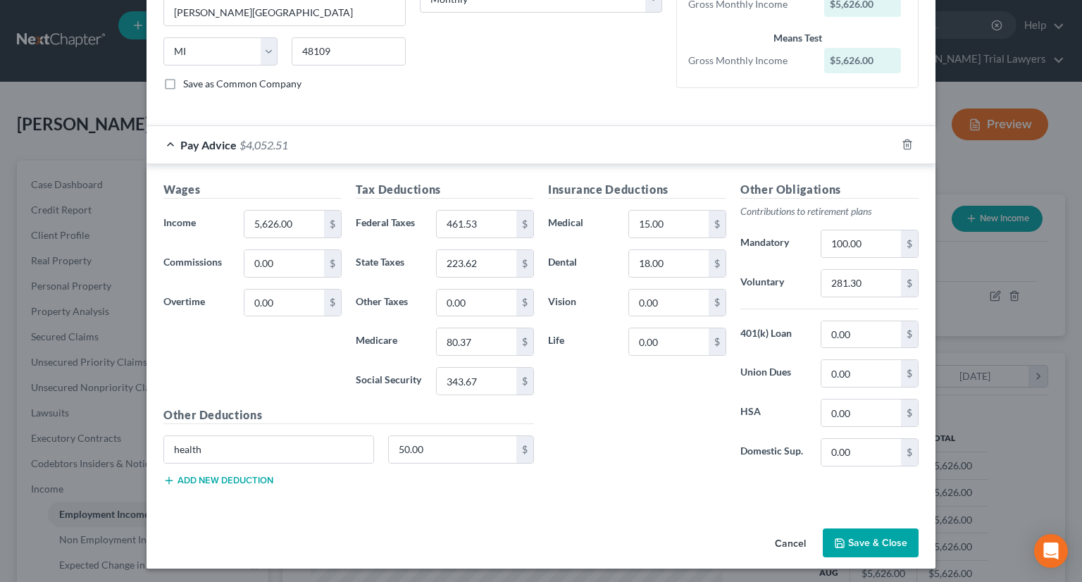
click at [848, 536] on button "Save & Close" at bounding box center [871, 544] width 96 height 30
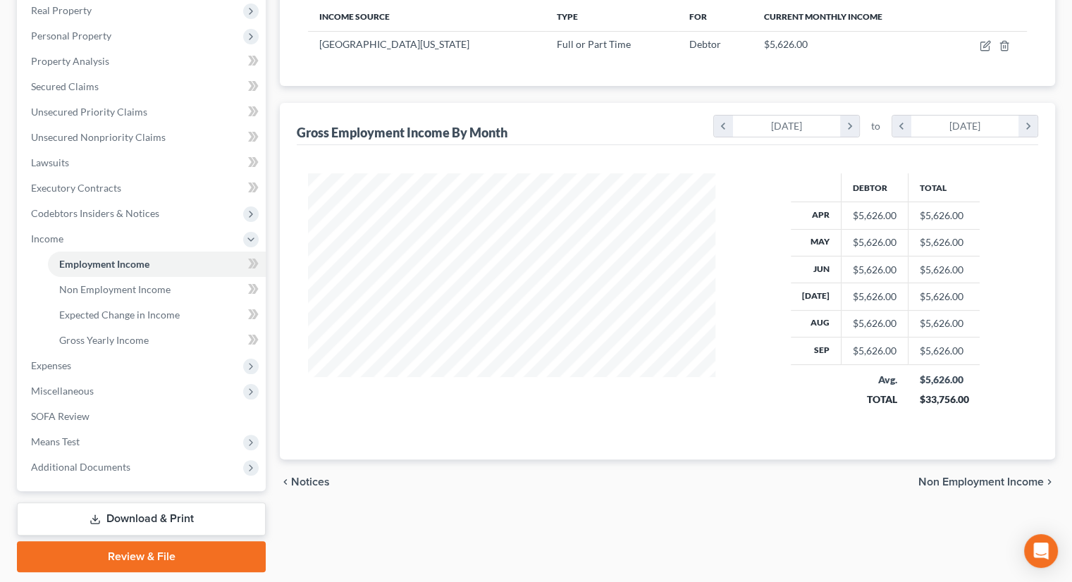
scroll to position [268, 0]
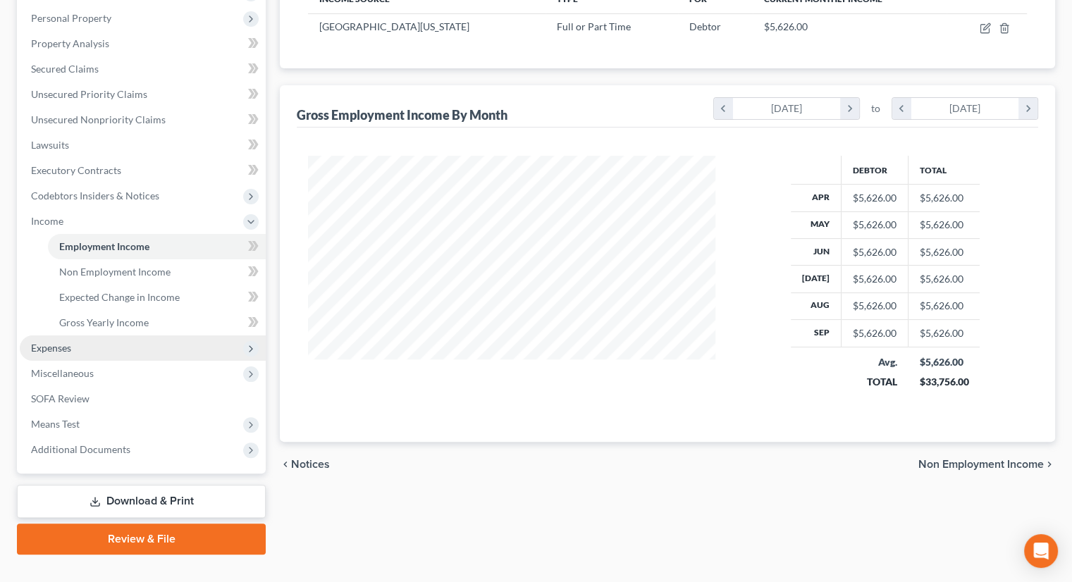
click at [104, 335] on span "Expenses" at bounding box center [143, 347] width 246 height 25
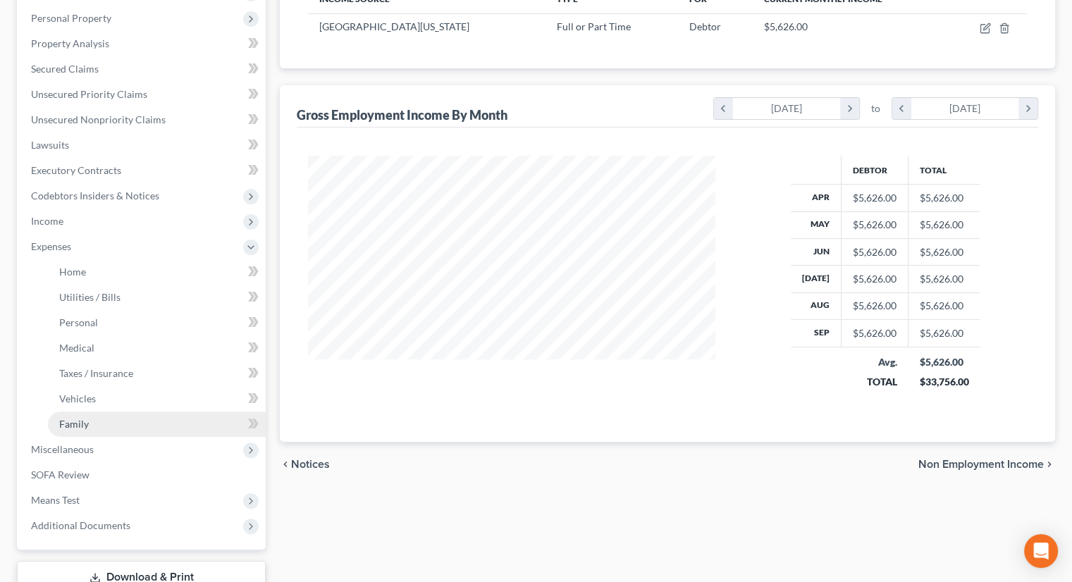
click at [102, 412] on link "Family" at bounding box center [157, 424] width 218 height 25
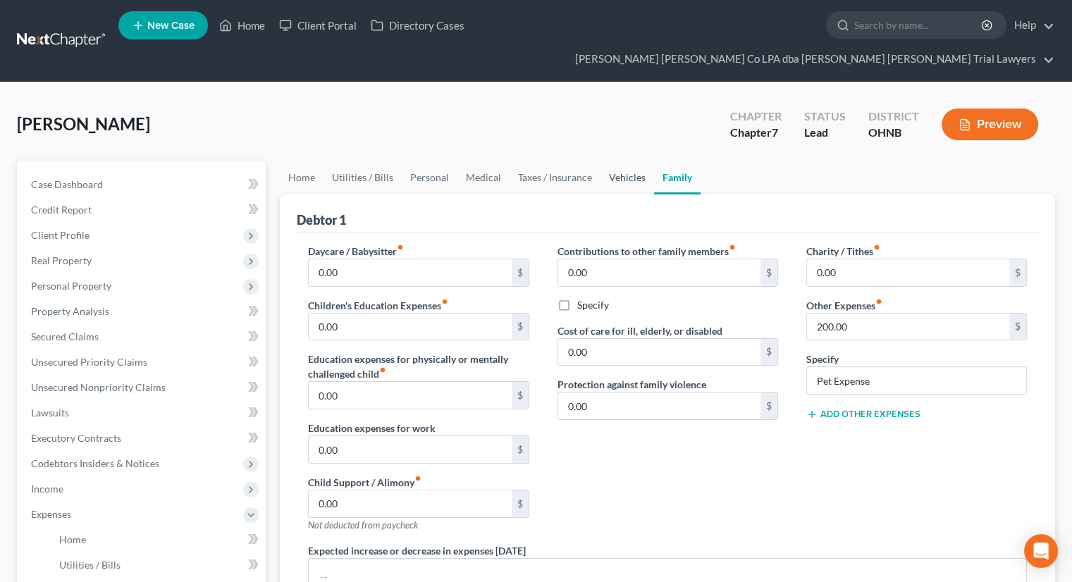
click at [622, 161] on link "Vehicles" at bounding box center [627, 178] width 54 height 34
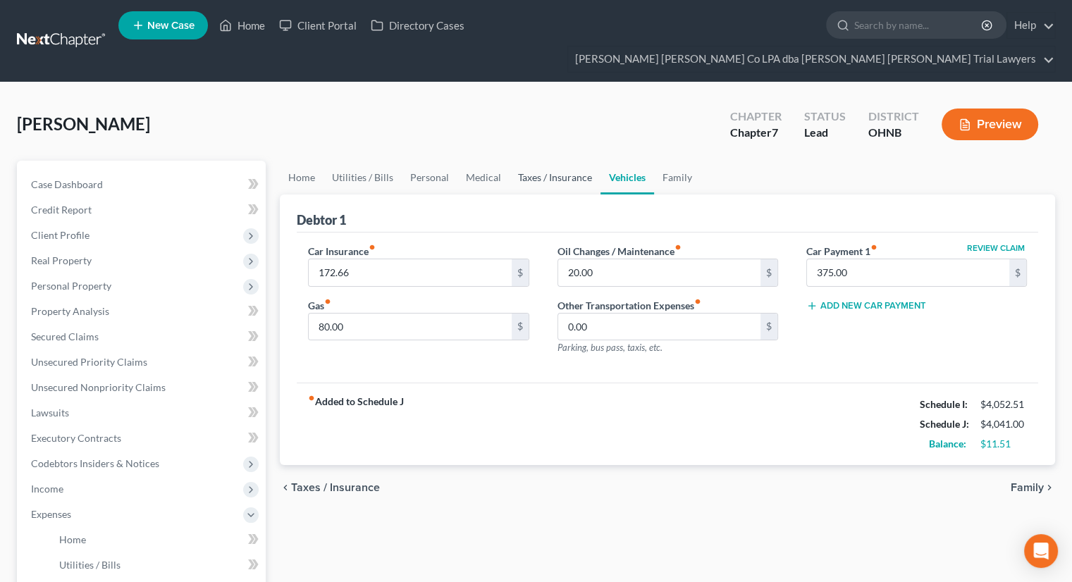
click at [561, 161] on link "Taxes / Insurance" at bounding box center [554, 178] width 91 height 34
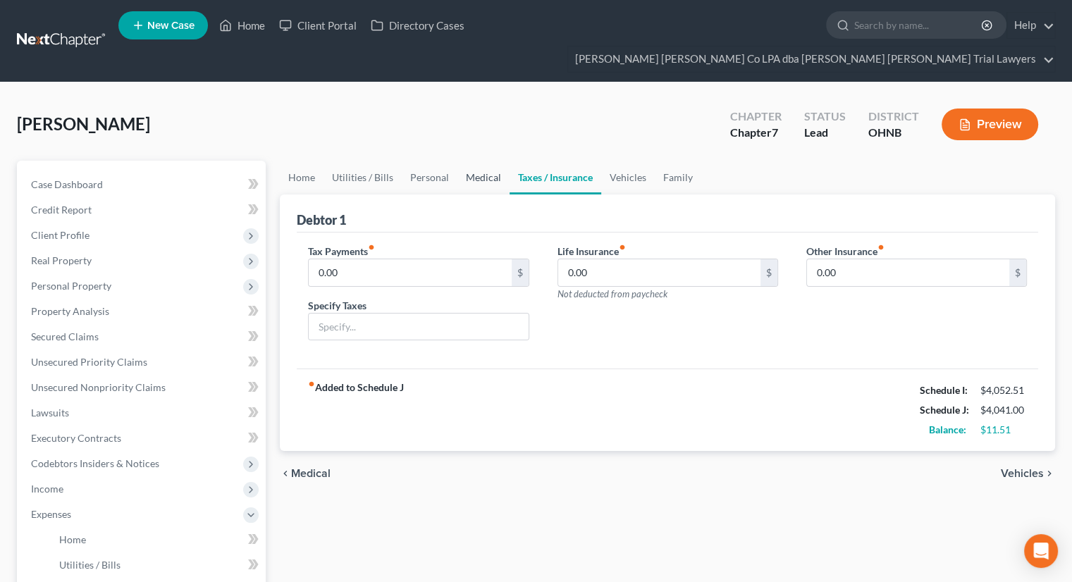
click at [482, 161] on link "Medical" at bounding box center [483, 178] width 52 height 34
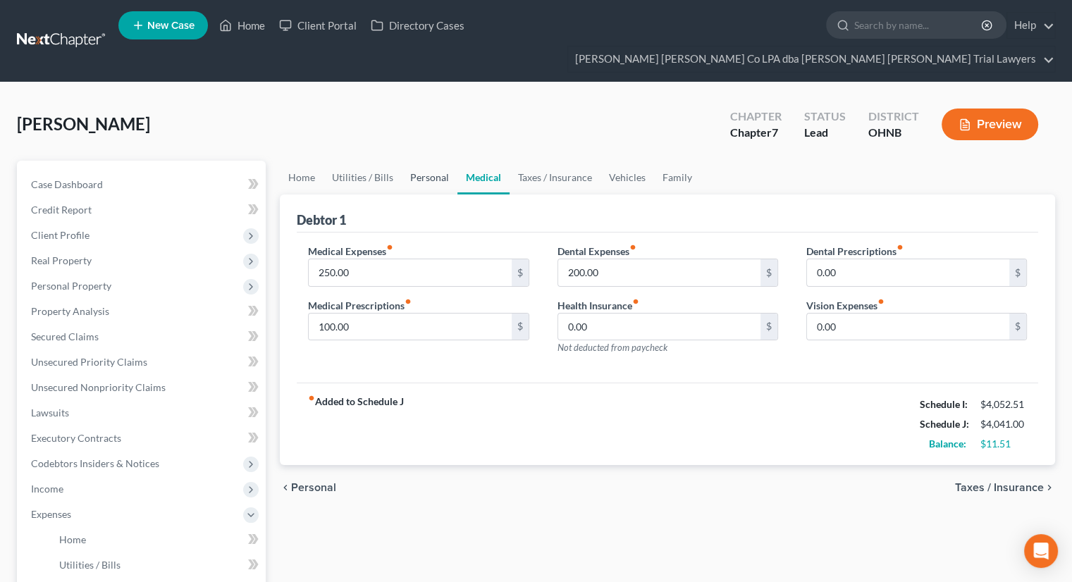
click at [429, 161] on link "Personal" at bounding box center [430, 178] width 56 height 34
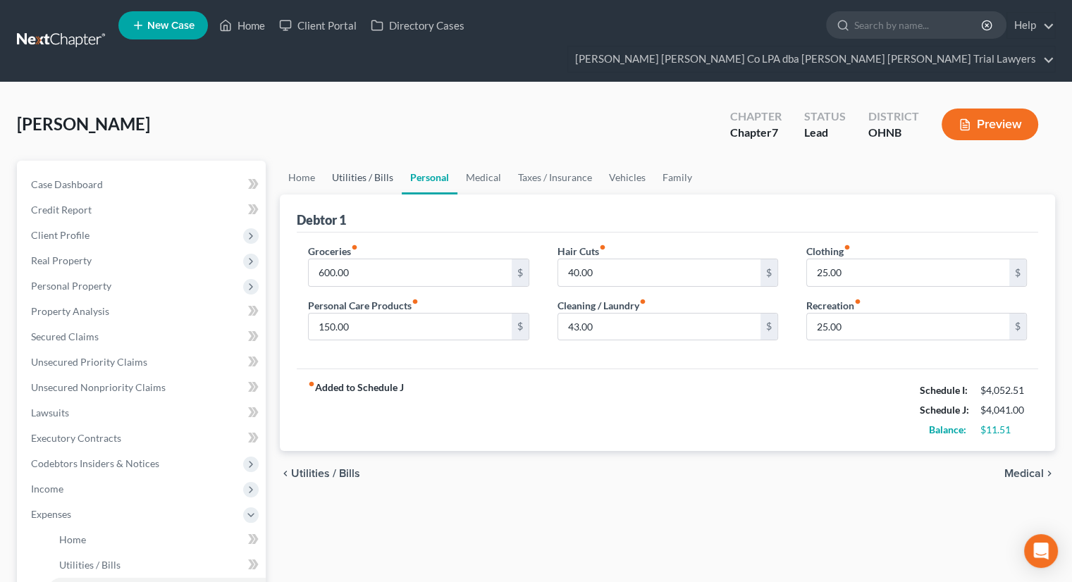
click at [376, 161] on link "Utilities / Bills" at bounding box center [362, 178] width 78 height 34
